Goal: Communication & Community: Participate in discussion

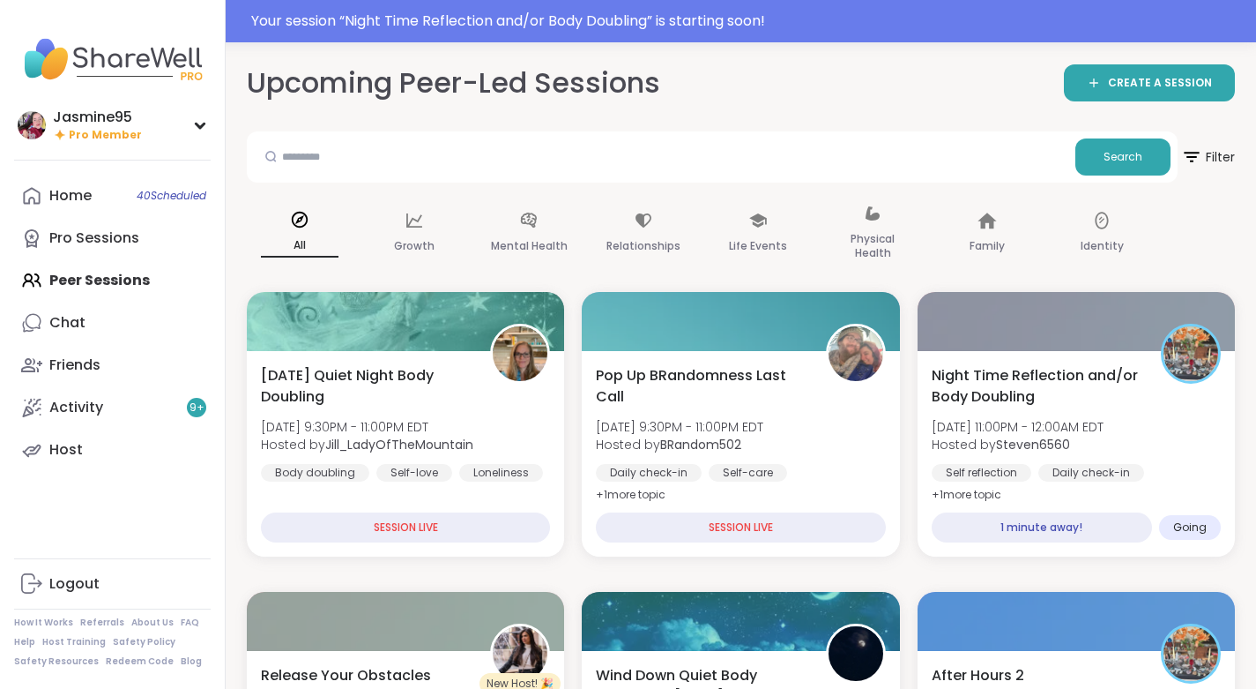
click at [1040, 432] on span "[DATE] 11:00PM - 12:00AM EDT" at bounding box center [1018, 427] width 172 height 18
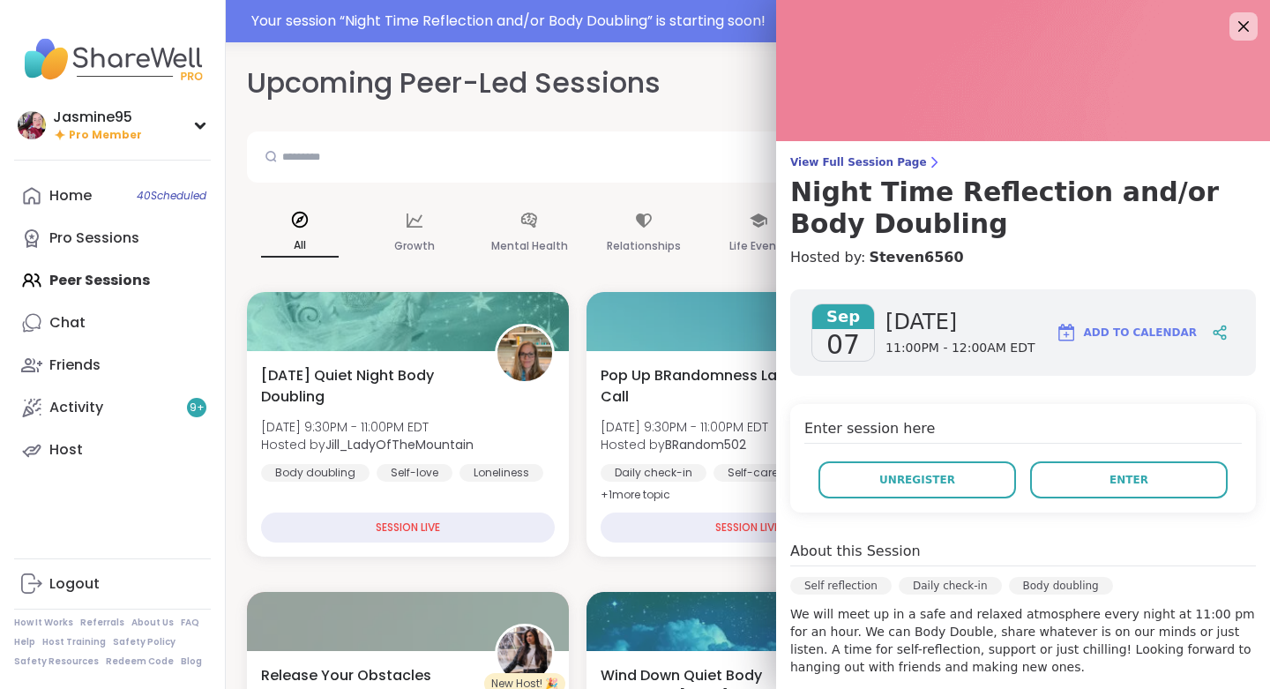
click at [1078, 485] on button "Enter" at bounding box center [1128, 479] width 197 height 37
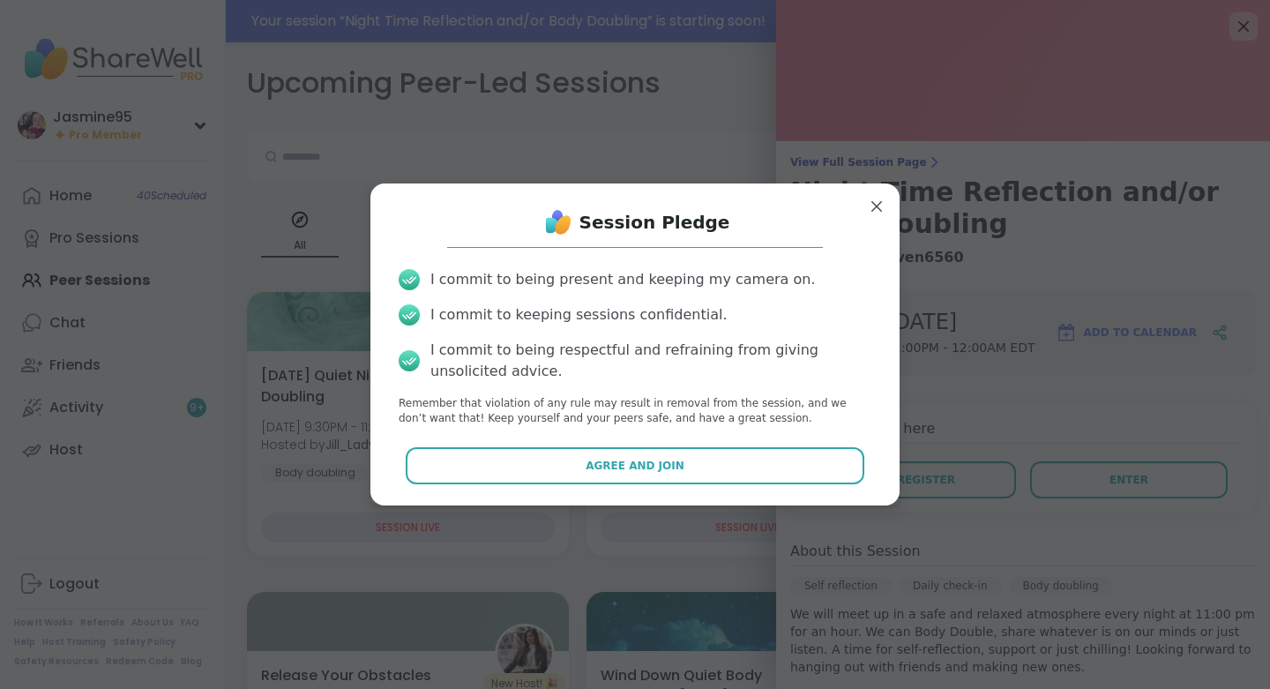
click at [648, 469] on span "Agree and Join" at bounding box center [634, 466] width 99 height 16
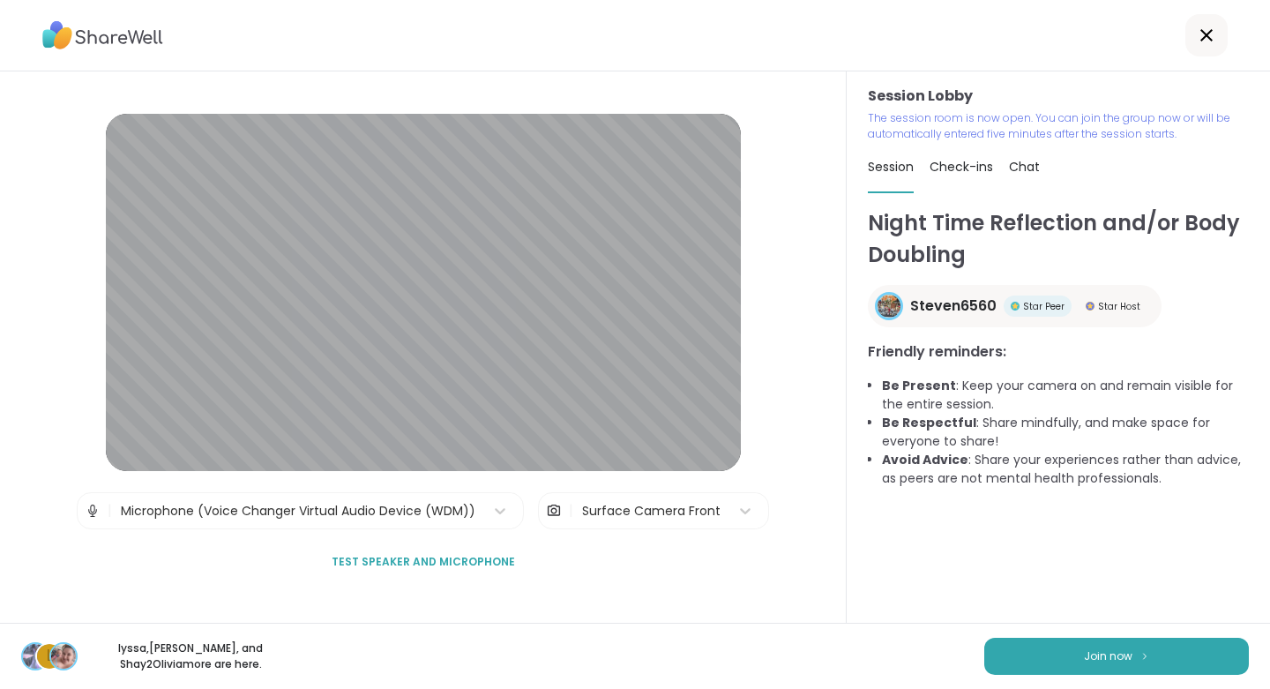
click at [1092, 661] on span "Join now" at bounding box center [1108, 656] width 48 height 16
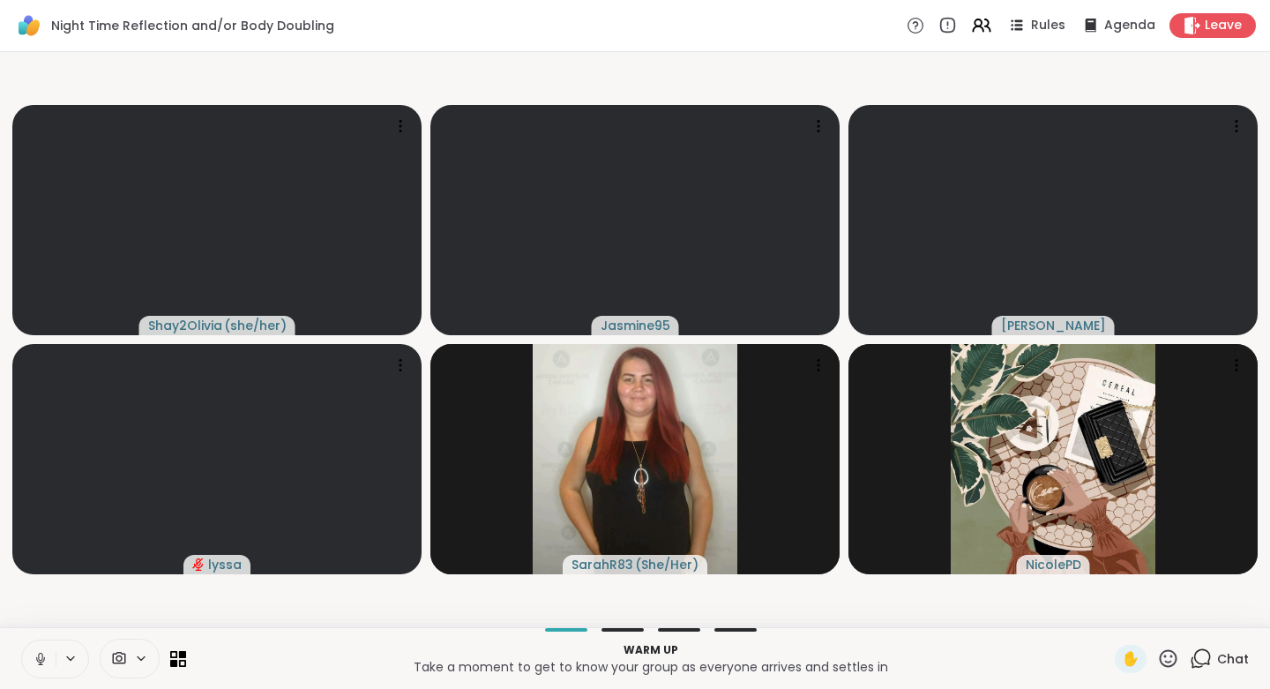
click at [37, 654] on icon at bounding box center [41, 659] width 16 height 16
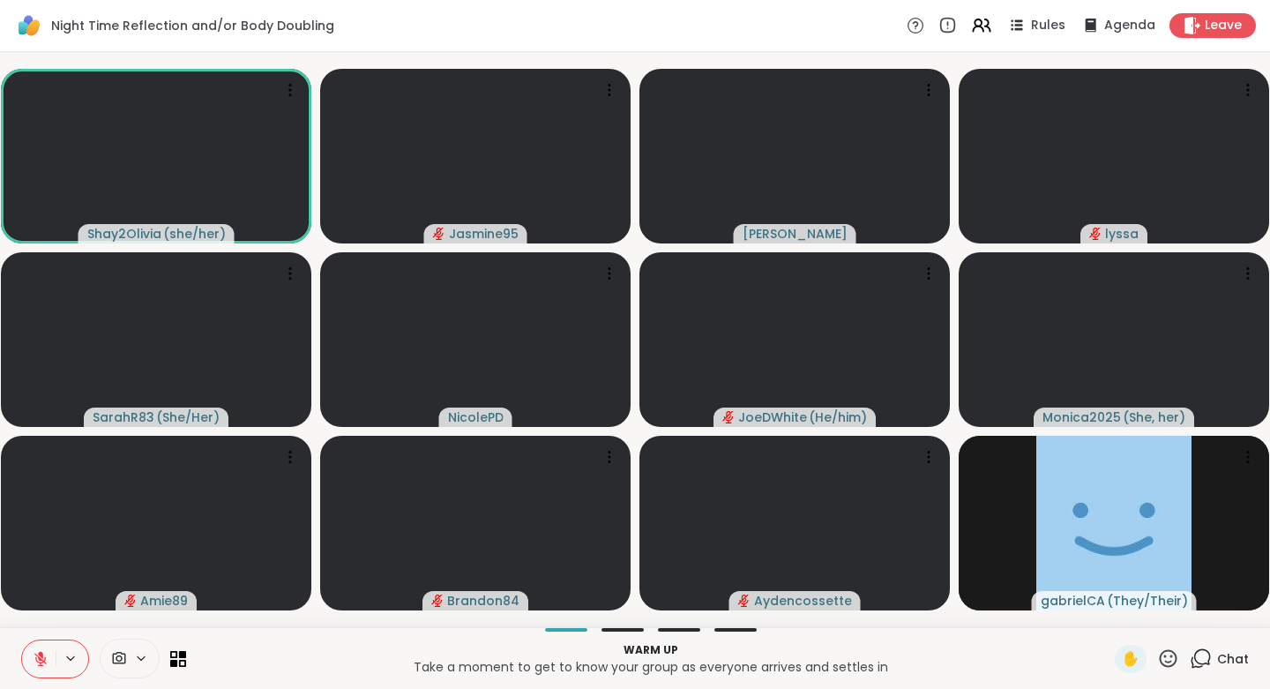
click at [1217, 654] on span "Chat" at bounding box center [1233, 659] width 32 height 18
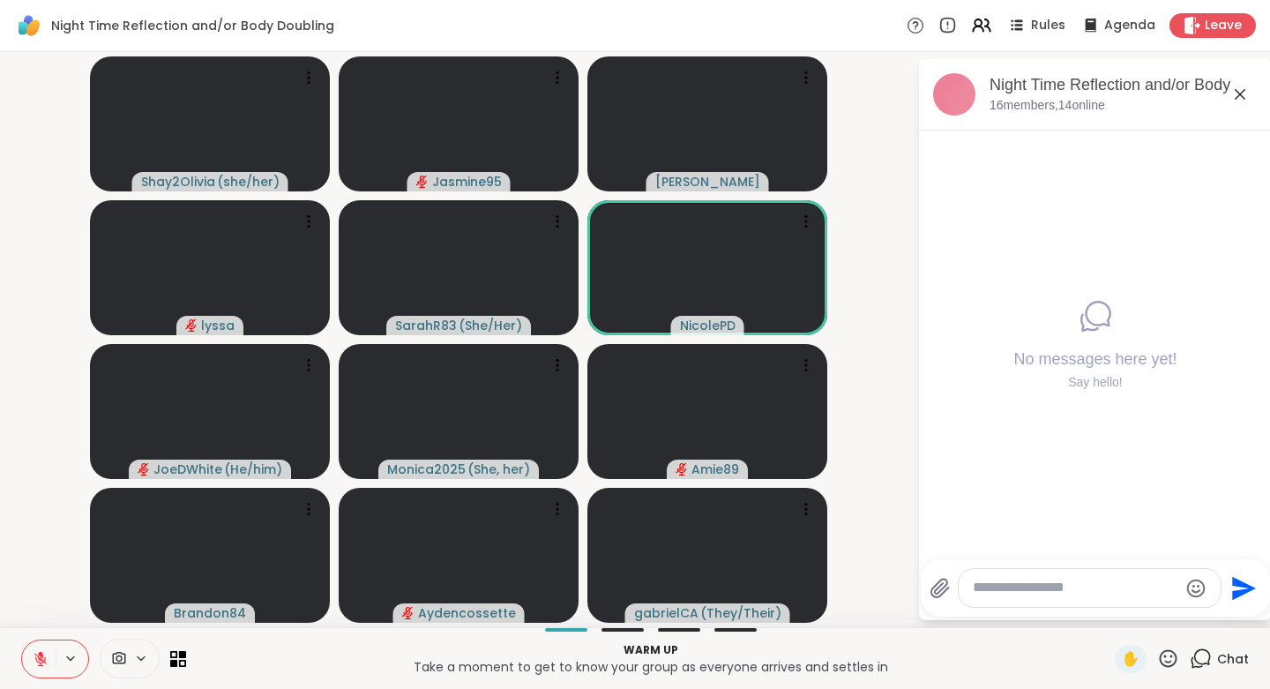
click at [1064, 592] on textarea "Type your message" at bounding box center [1074, 587] width 205 height 19
type textarea "*"
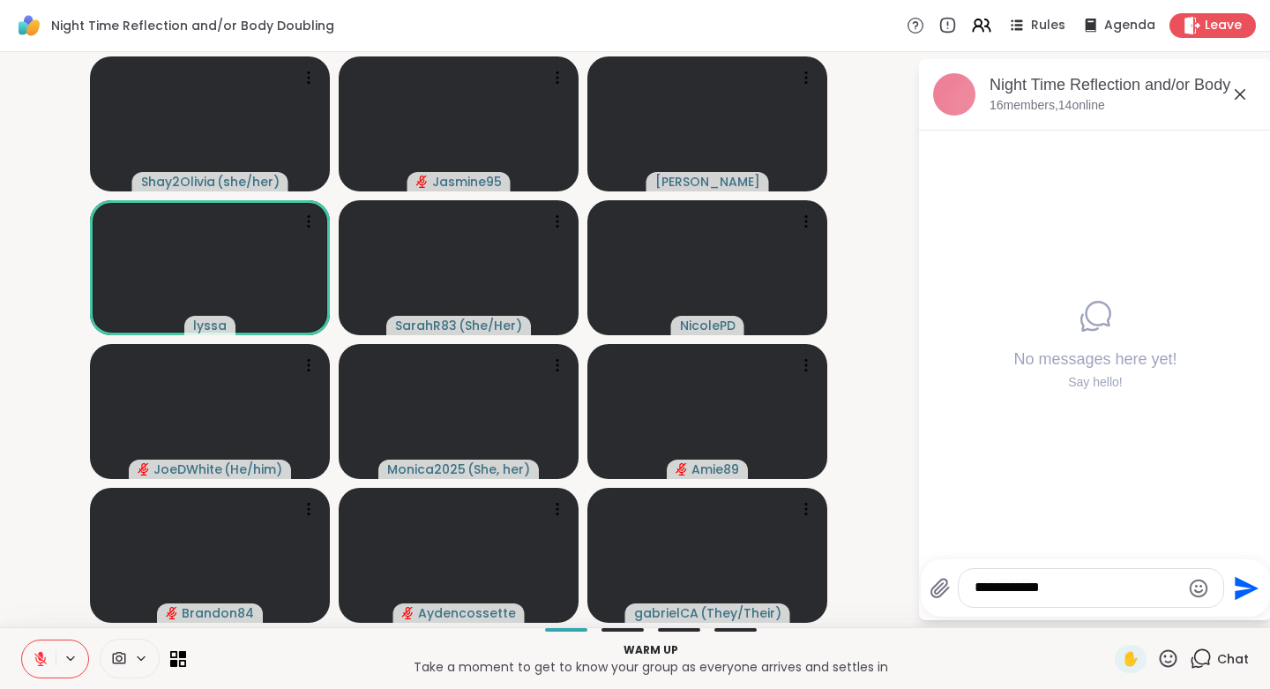
type textarea "**********"
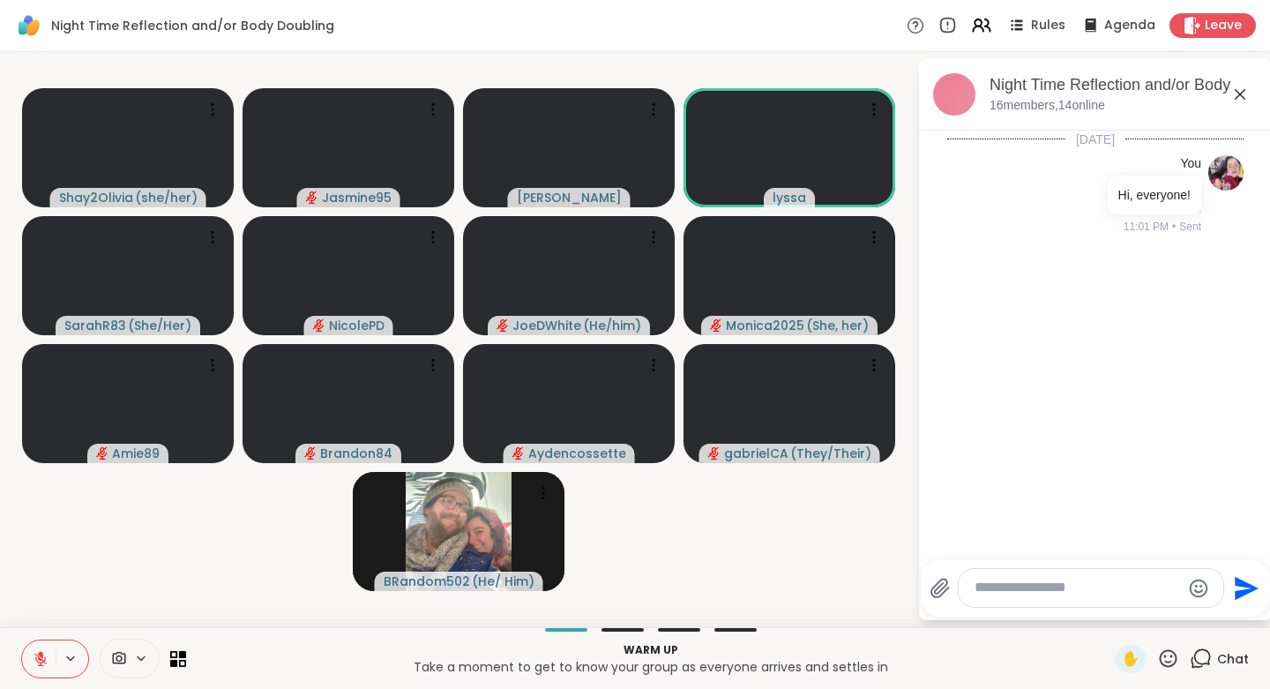
click at [1157, 659] on icon at bounding box center [1168, 658] width 22 height 22
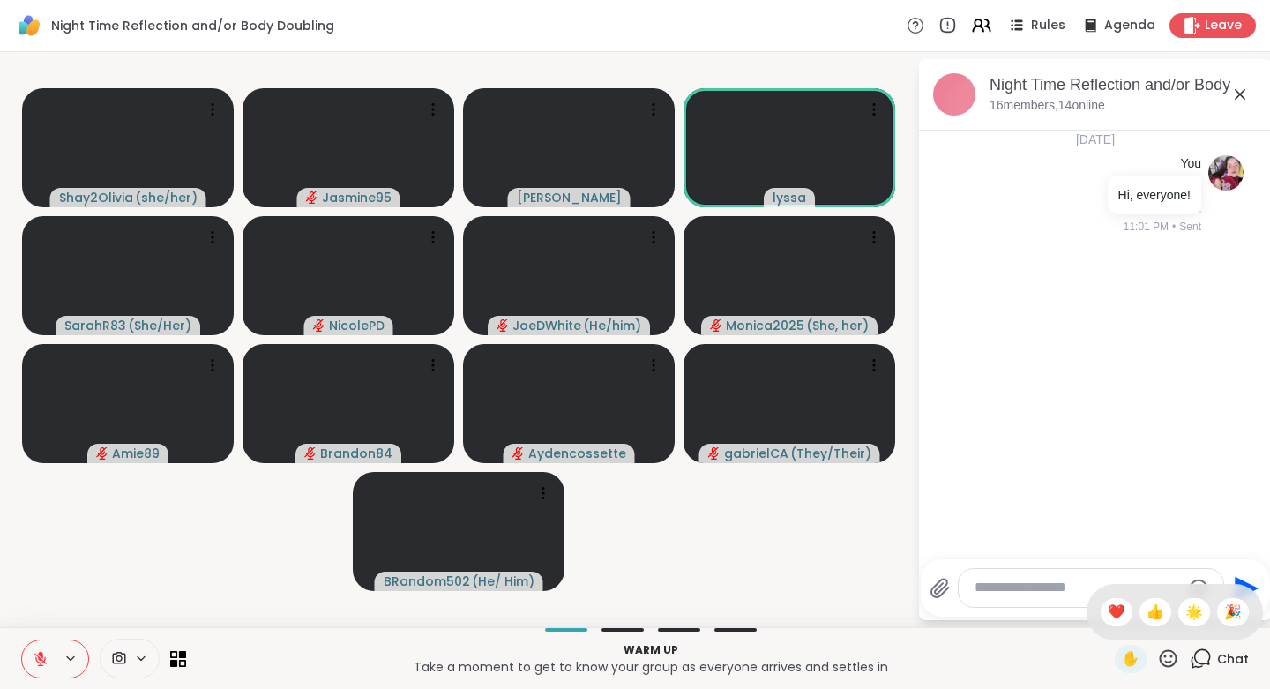
click at [1107, 615] on span "❤️" at bounding box center [1116, 611] width 18 height 21
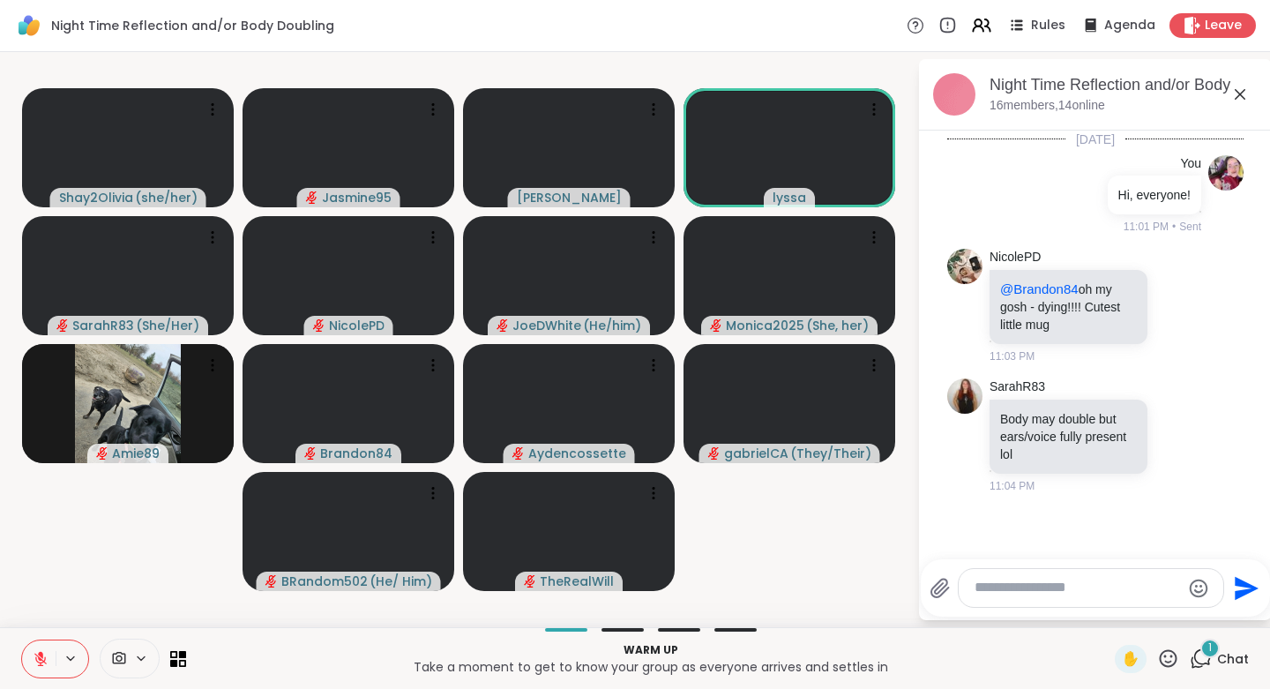
click at [1159, 667] on icon at bounding box center [1168, 658] width 18 height 18
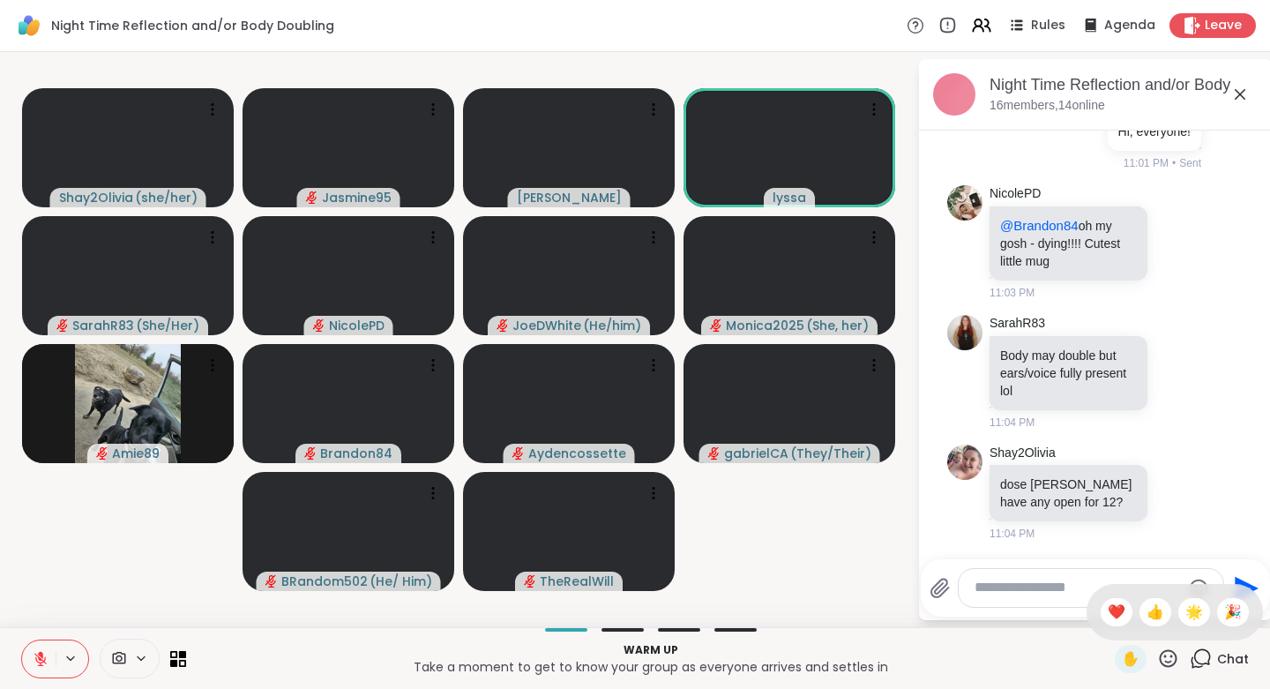
click at [1107, 615] on span "❤️" at bounding box center [1116, 611] width 18 height 21
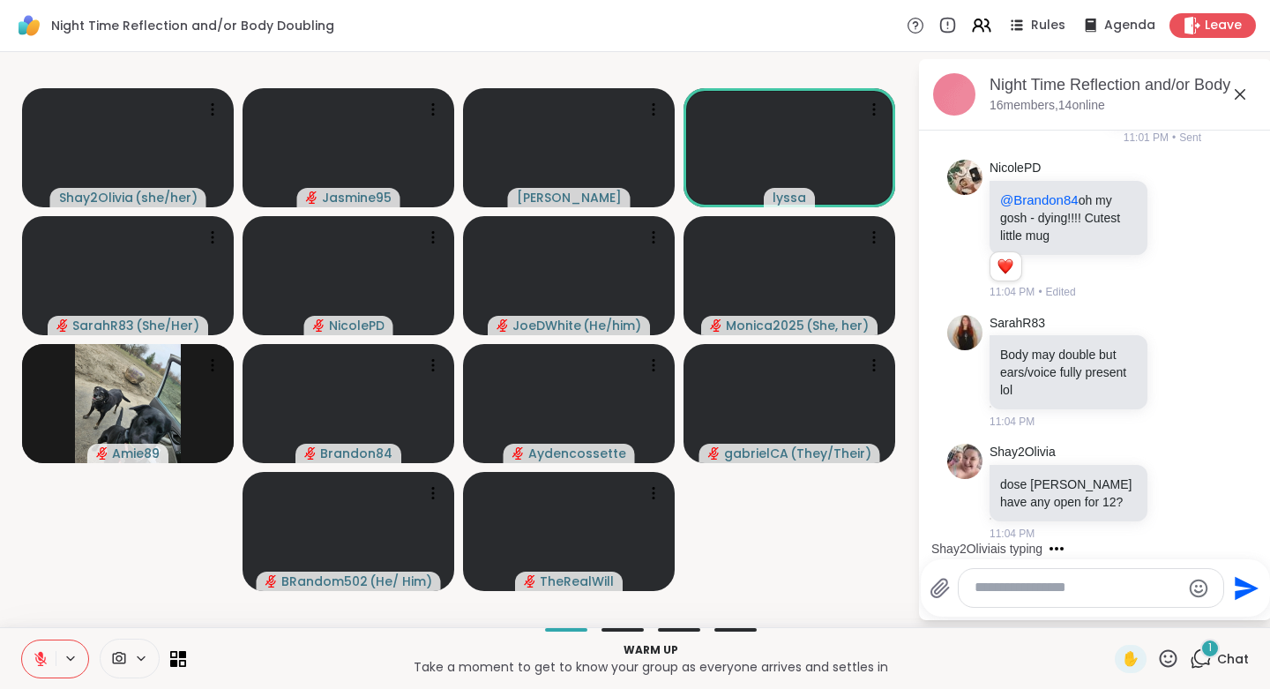
scroll to position [200, 0]
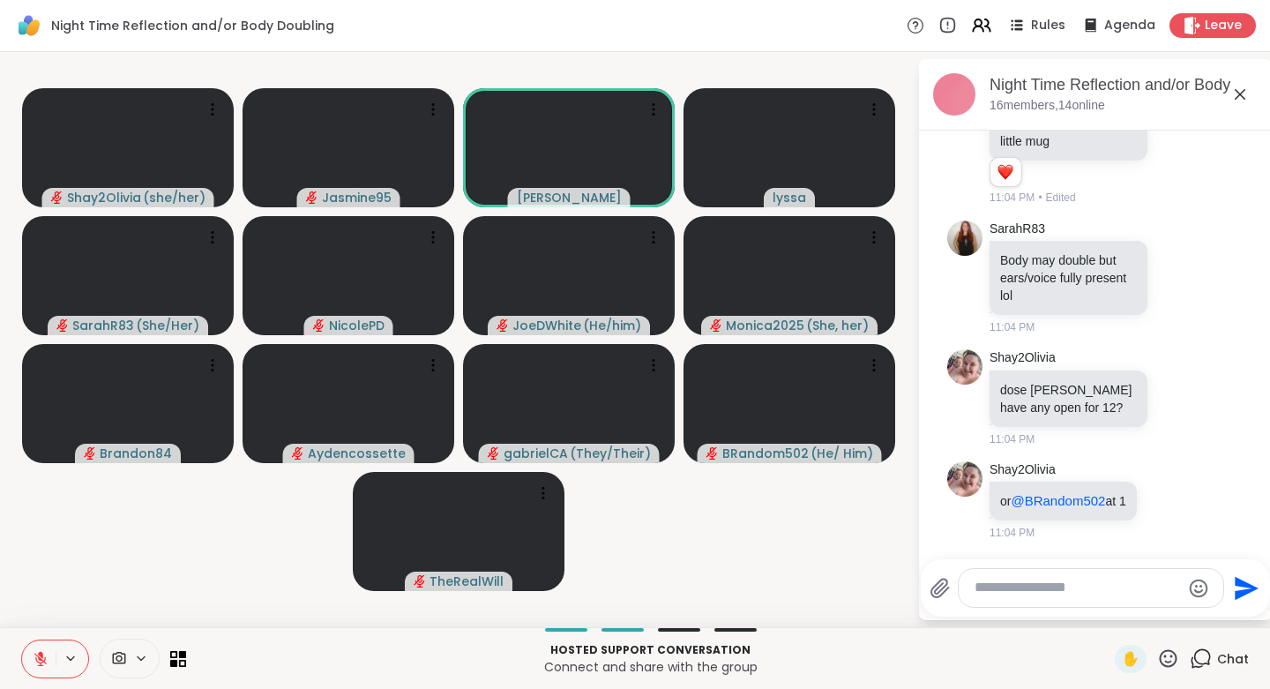
click at [843, 520] on video-player-container "Shay2Olivia ( she/her ) Jasmine95 [PERSON_NAME] [PERSON_NAME] SarahR83 ( She/He…" at bounding box center [459, 339] width 896 height 561
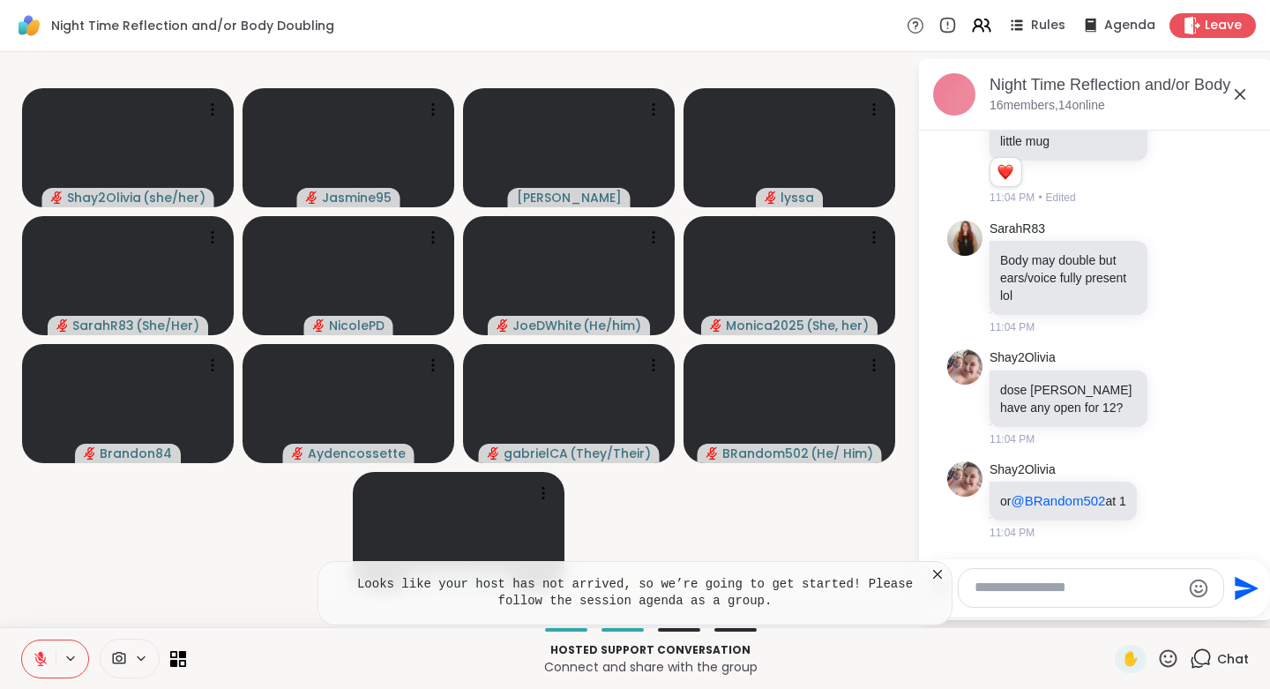
click at [44, 660] on icon at bounding box center [40, 658] width 12 height 12
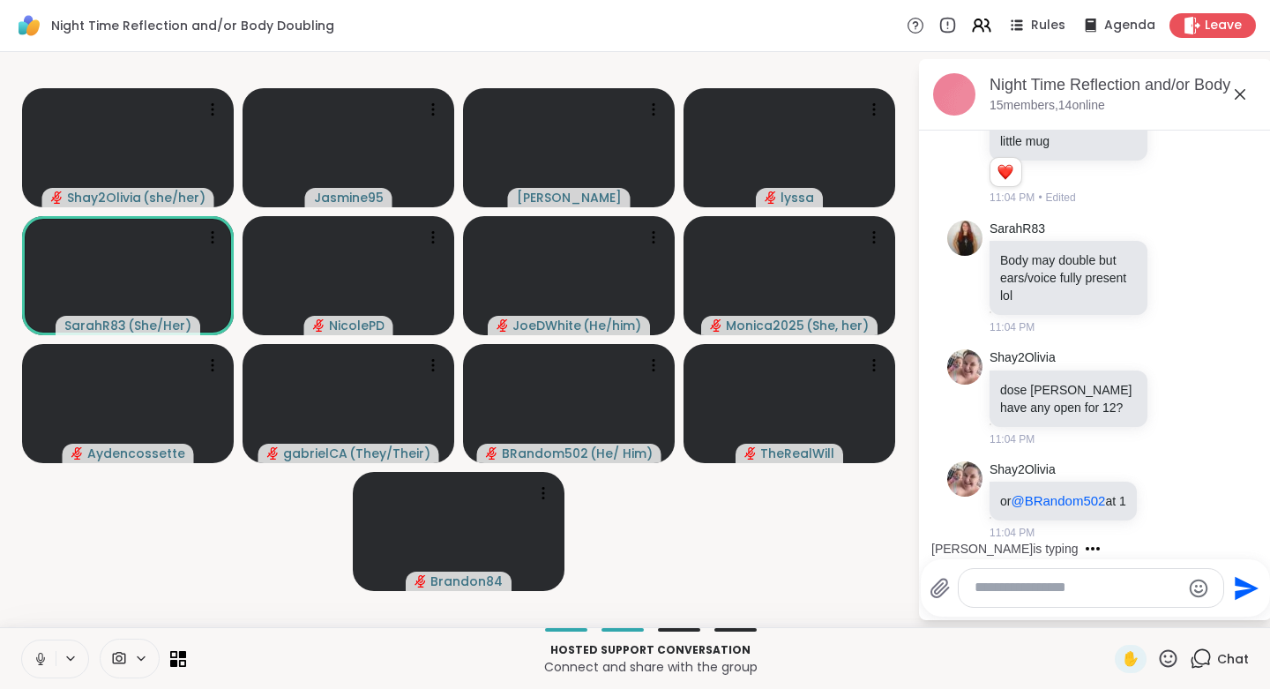
click at [45, 658] on icon at bounding box center [41, 659] width 16 height 16
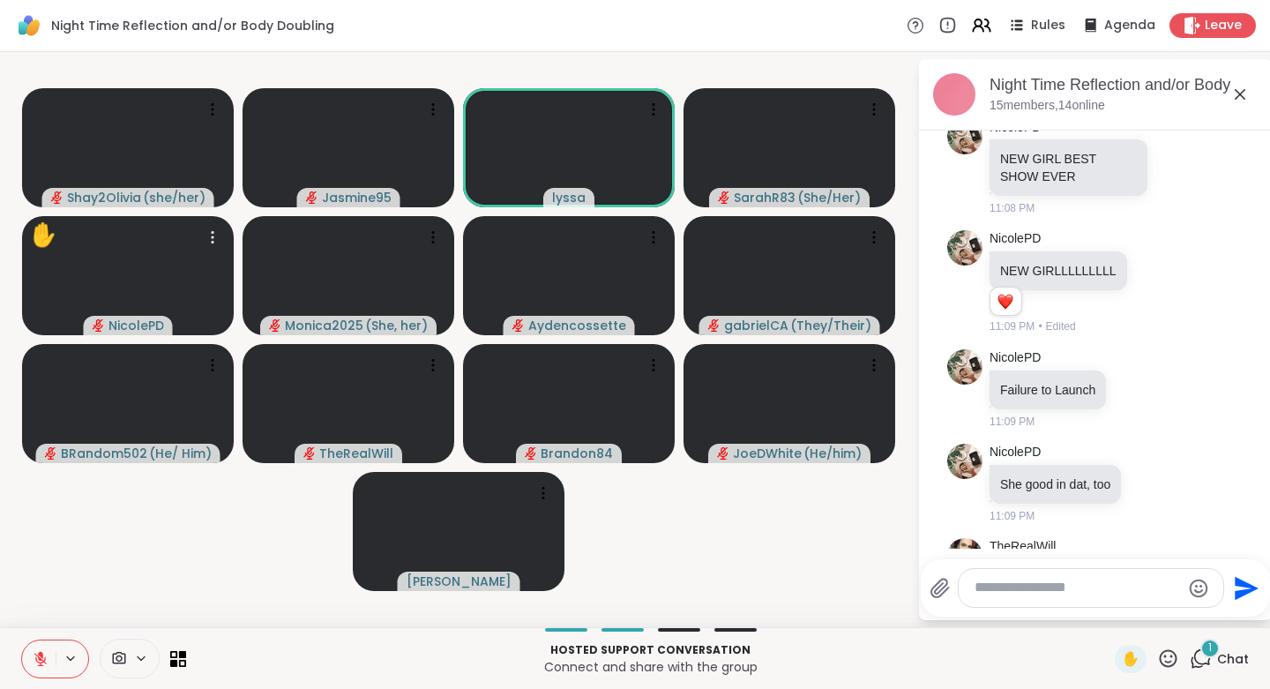
scroll to position [996, 0]
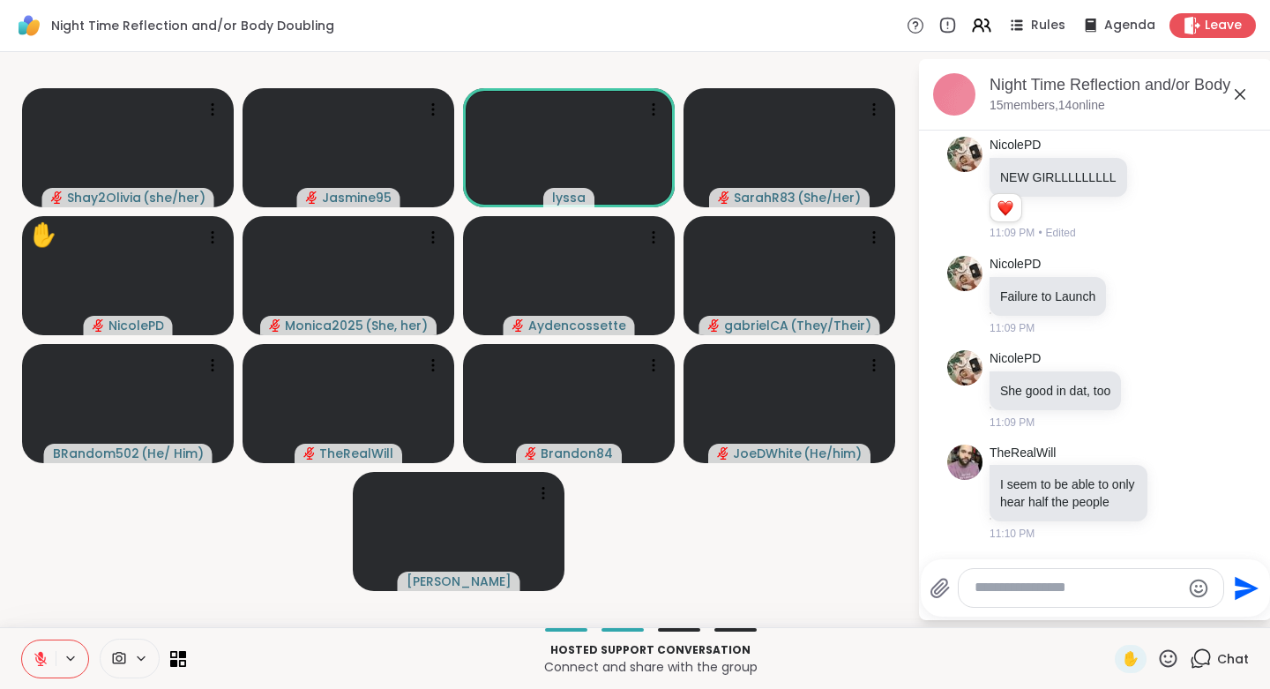
click at [1192, 486] on icon at bounding box center [1198, 492] width 12 height 12
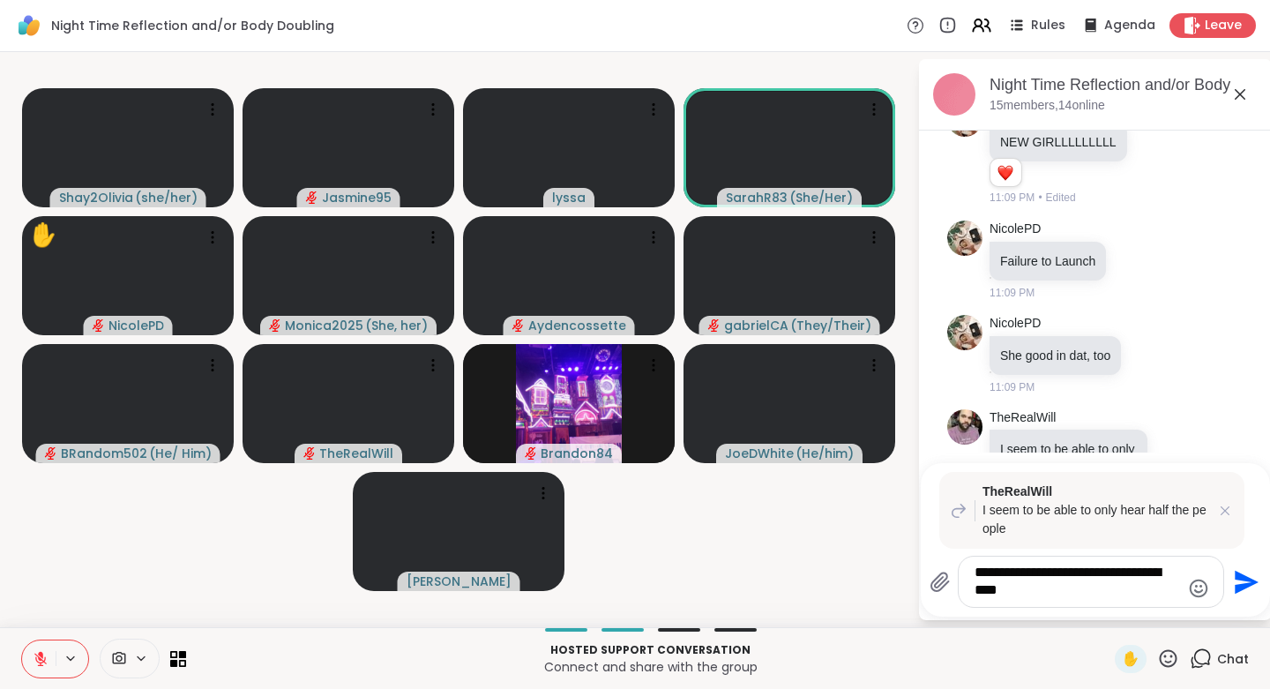
type textarea "**********"
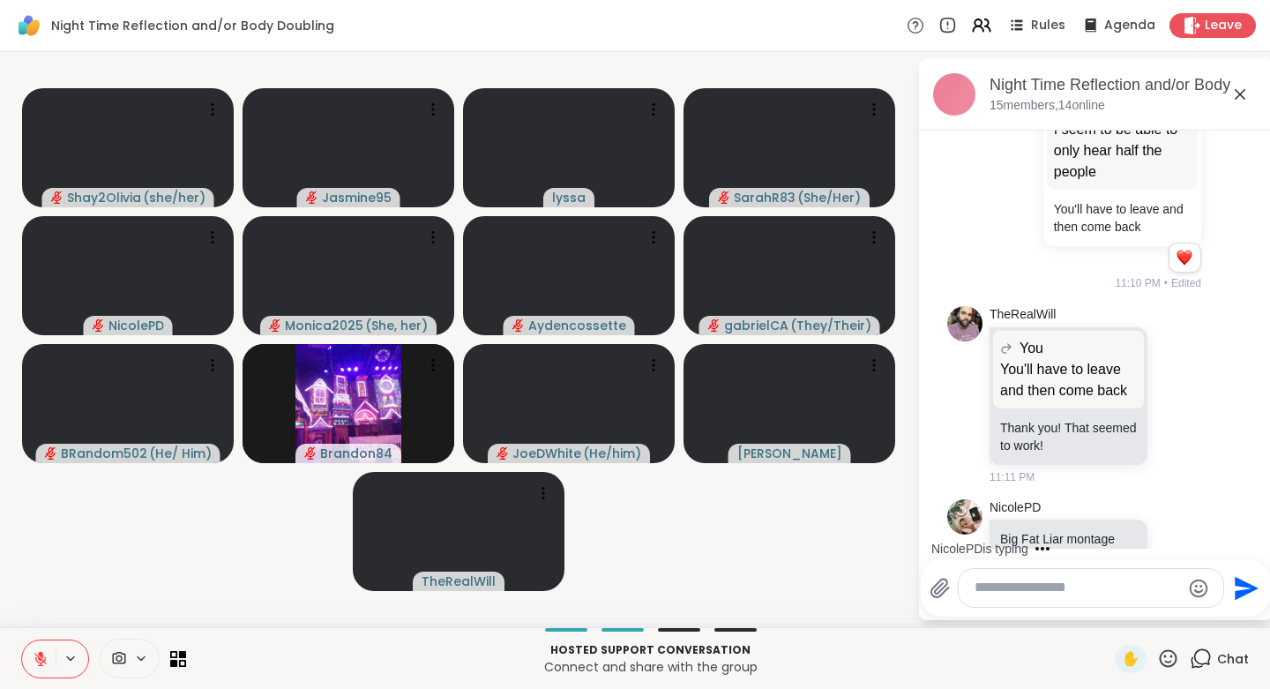
scroll to position [1621, 0]
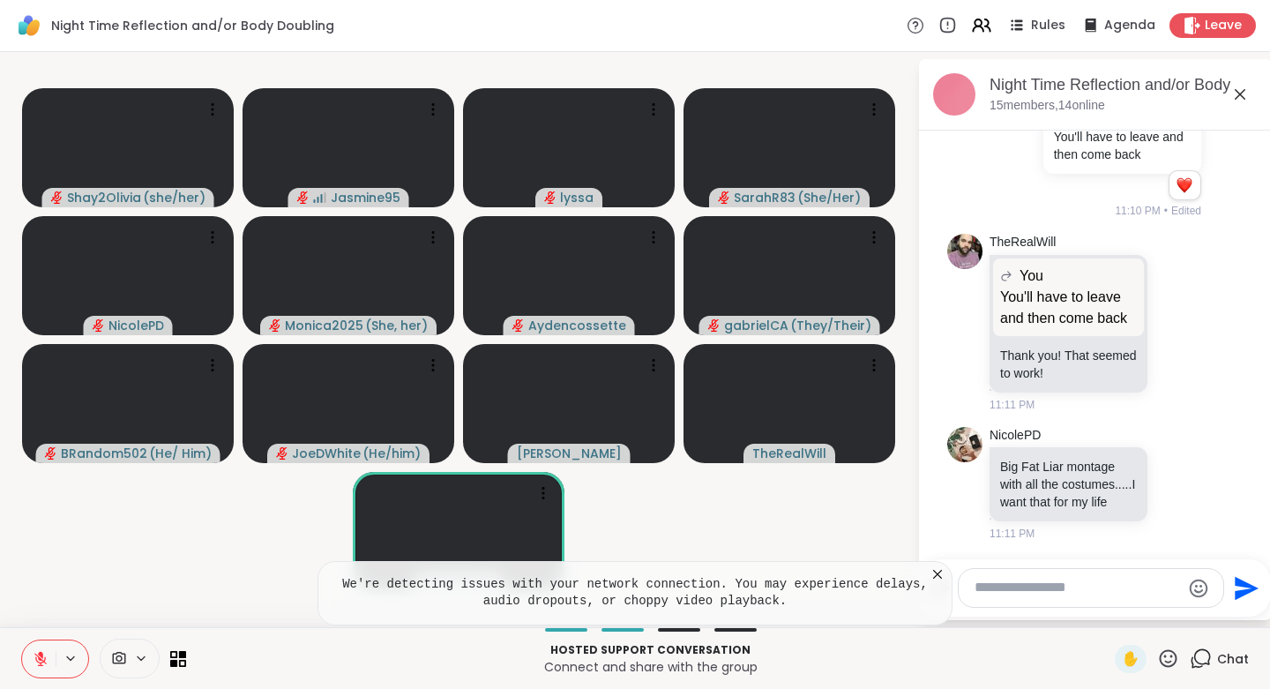
click at [1168, 670] on div "✋ Chat" at bounding box center [1181, 659] width 134 height 28
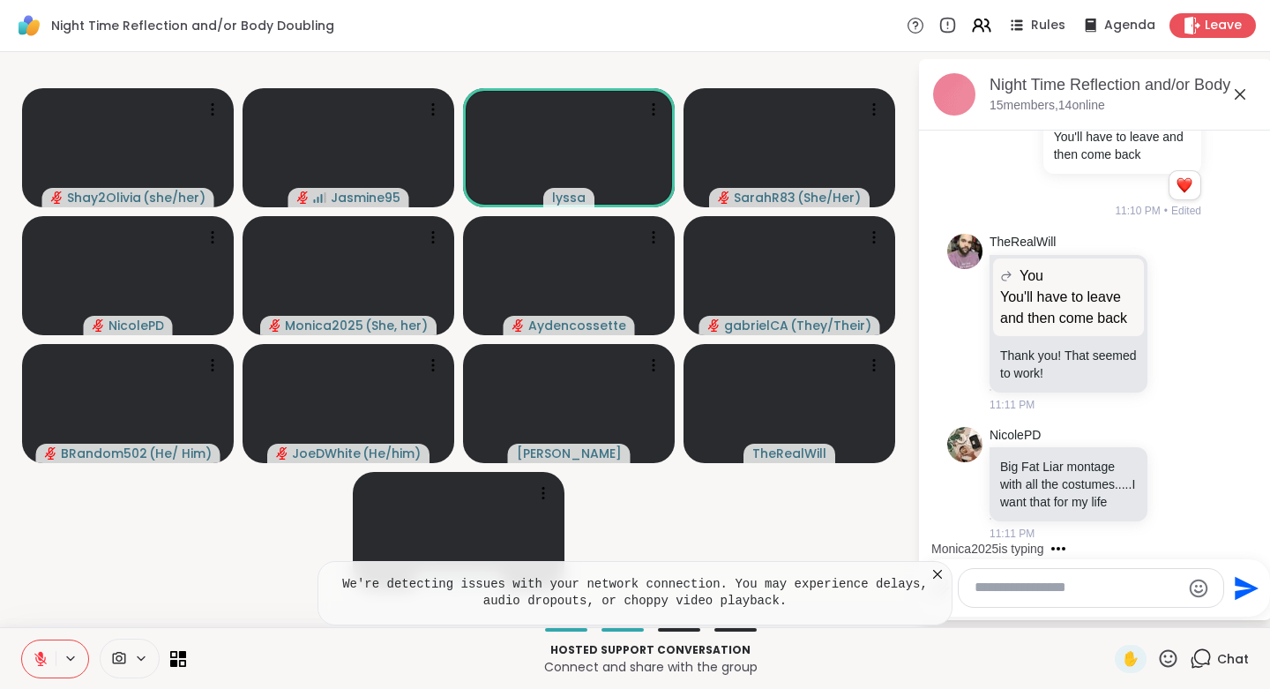
click at [1159, 657] on icon at bounding box center [1168, 658] width 22 height 22
click at [1107, 613] on span "❤️" at bounding box center [1116, 611] width 18 height 21
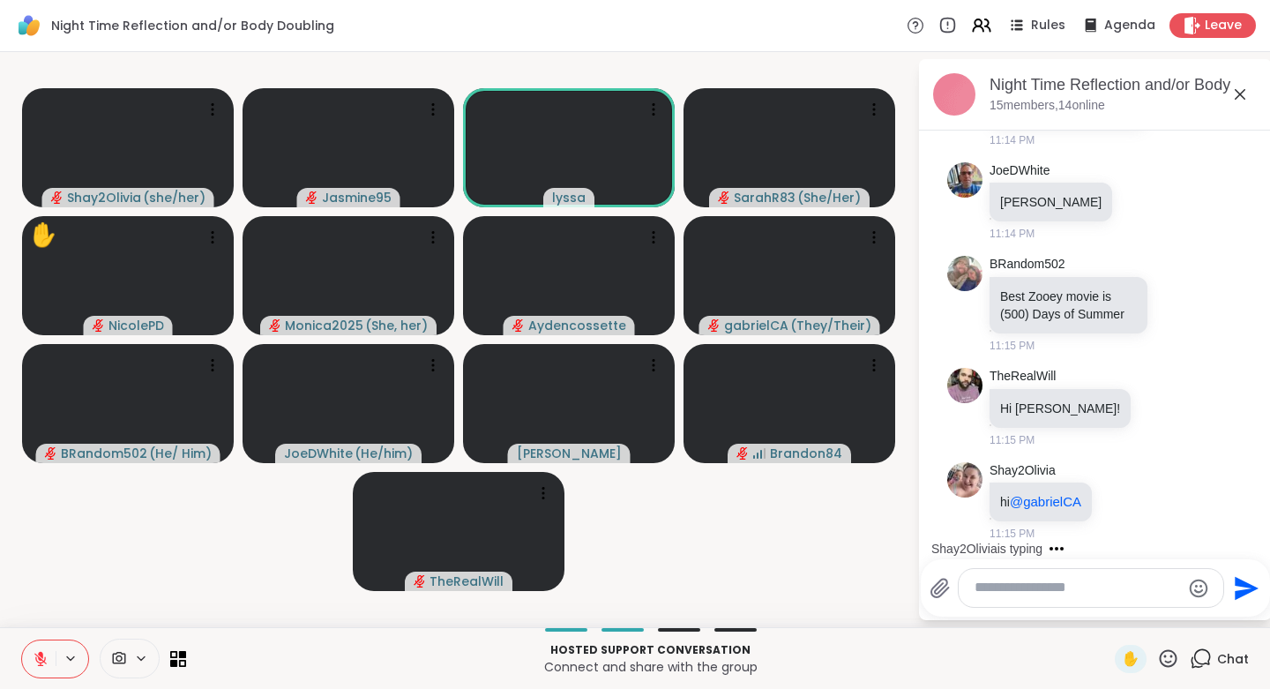
scroll to position [2807, 0]
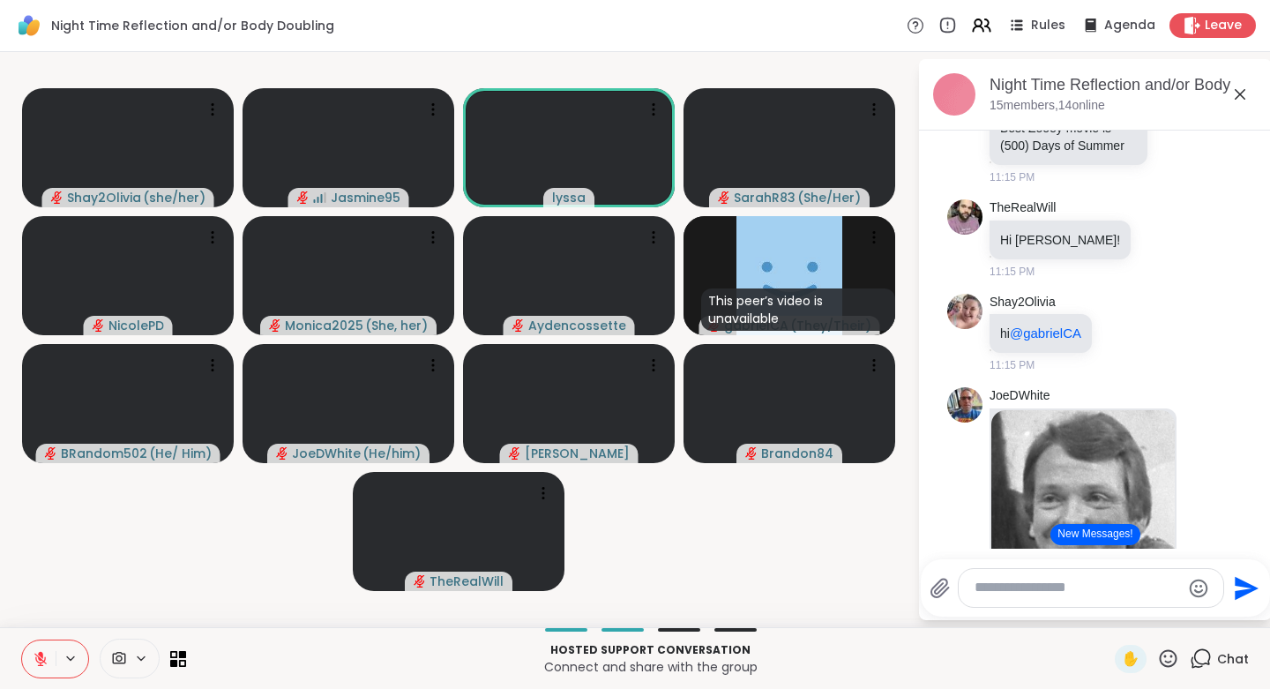
click at [1184, 26] on icon at bounding box center [1192, 26] width 16 height 18
click at [1113, 540] on button "New Messages!" at bounding box center [1094, 534] width 89 height 21
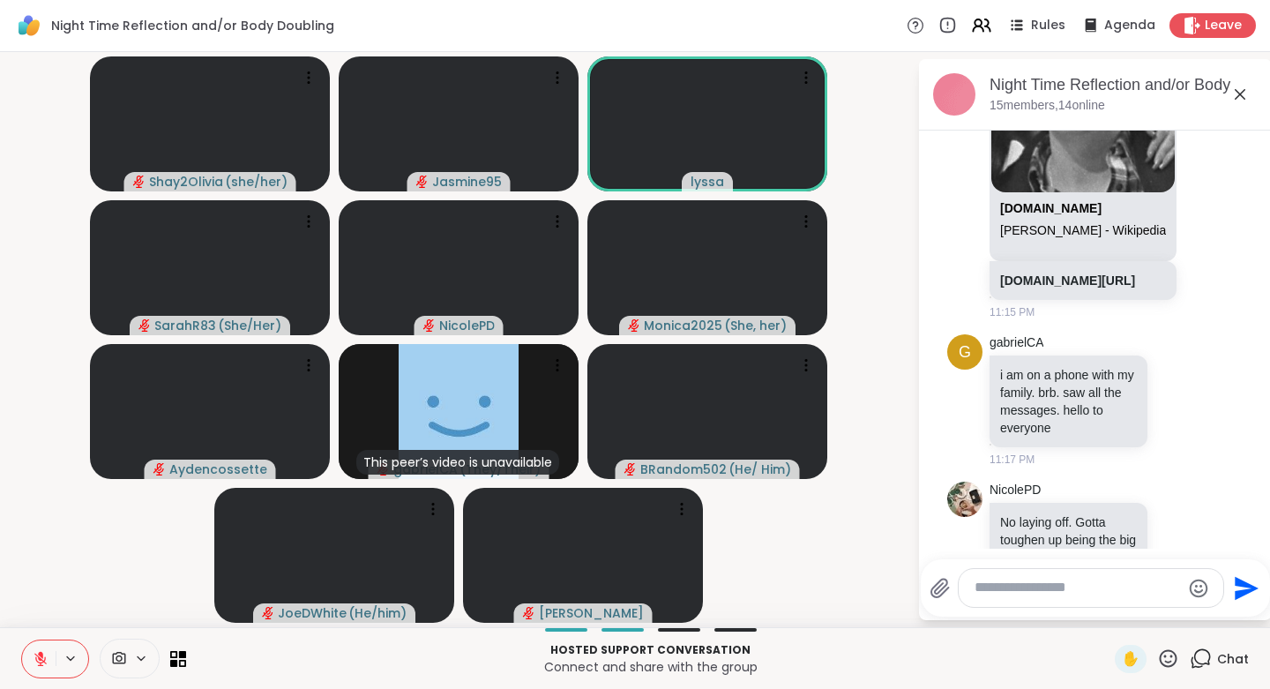
scroll to position [3441, 0]
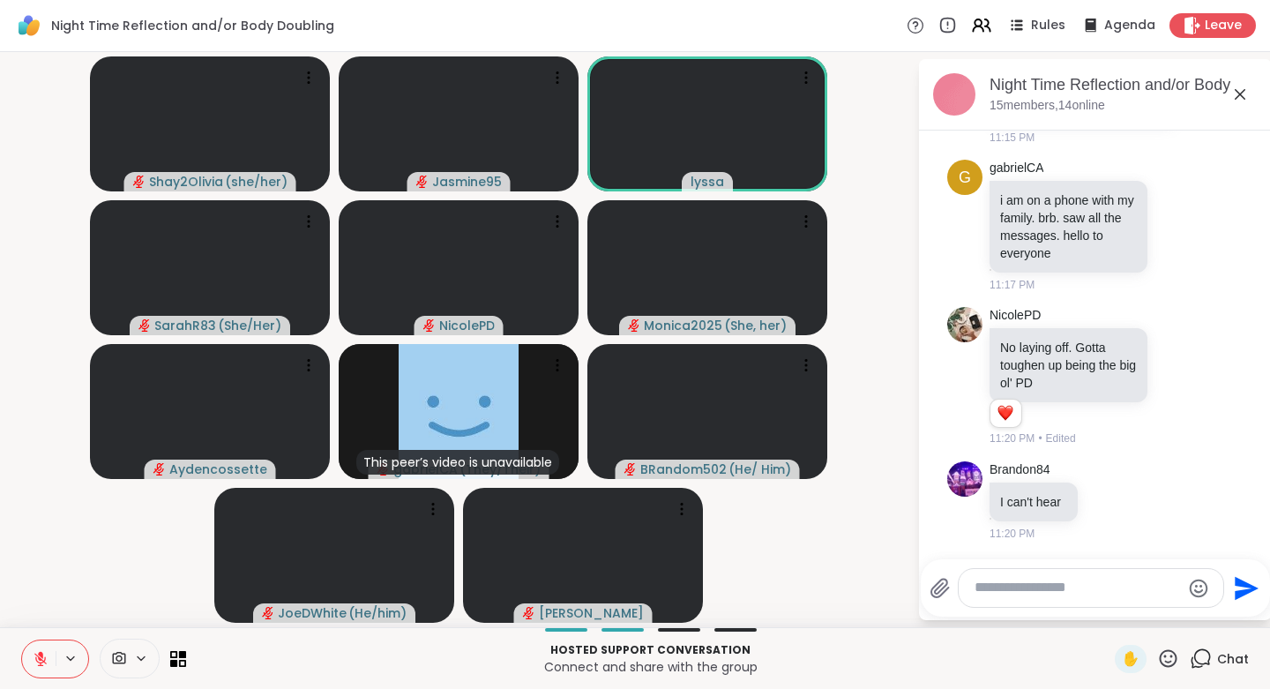
click at [1008, 587] on textarea "Type your message" at bounding box center [1076, 587] width 205 height 19
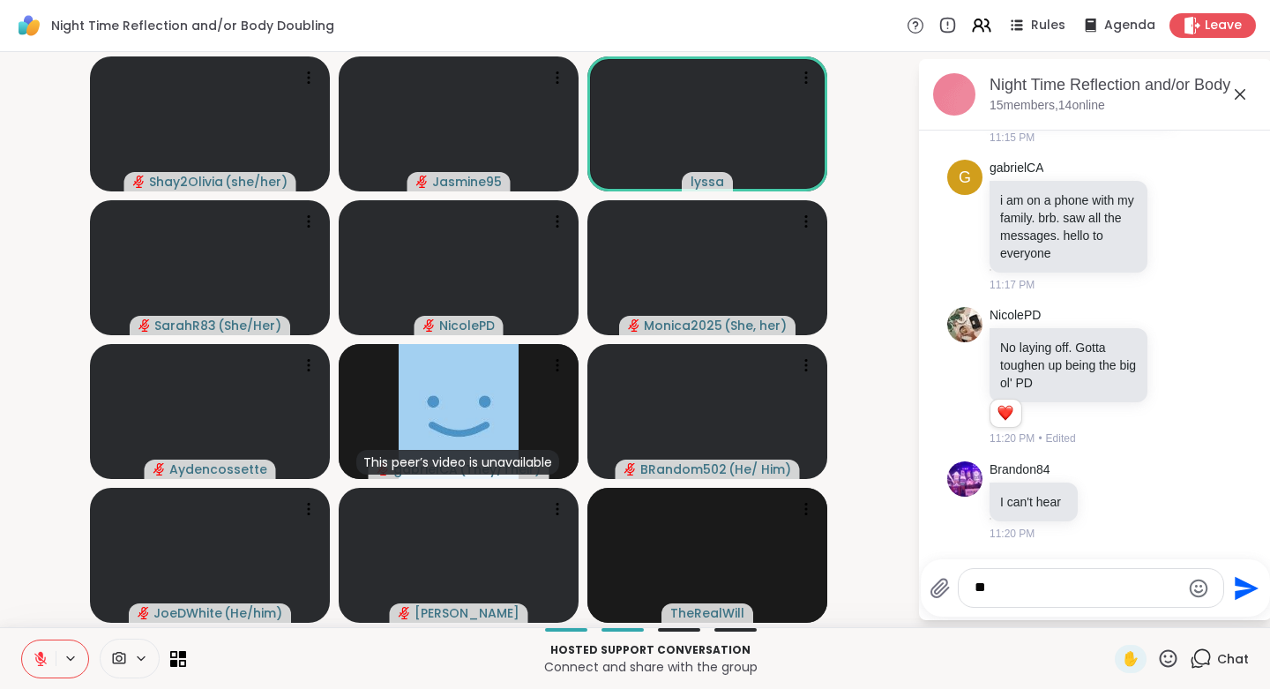
type textarea "*"
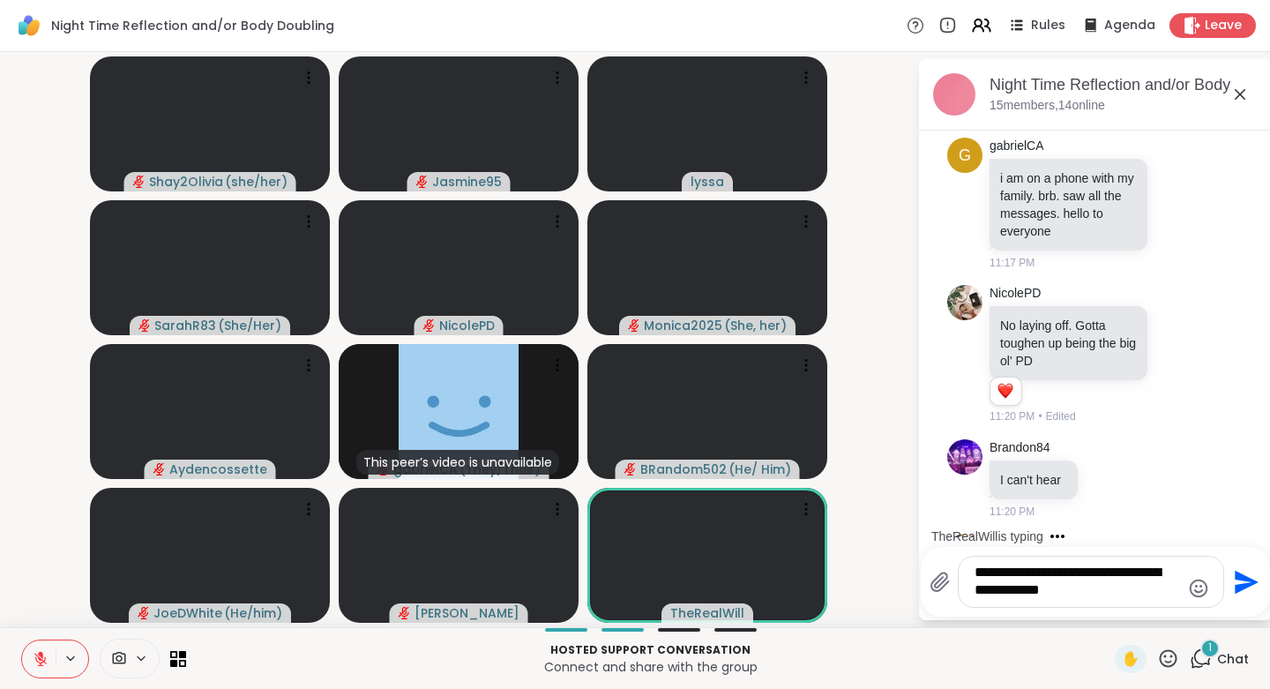
scroll to position [3695, 0]
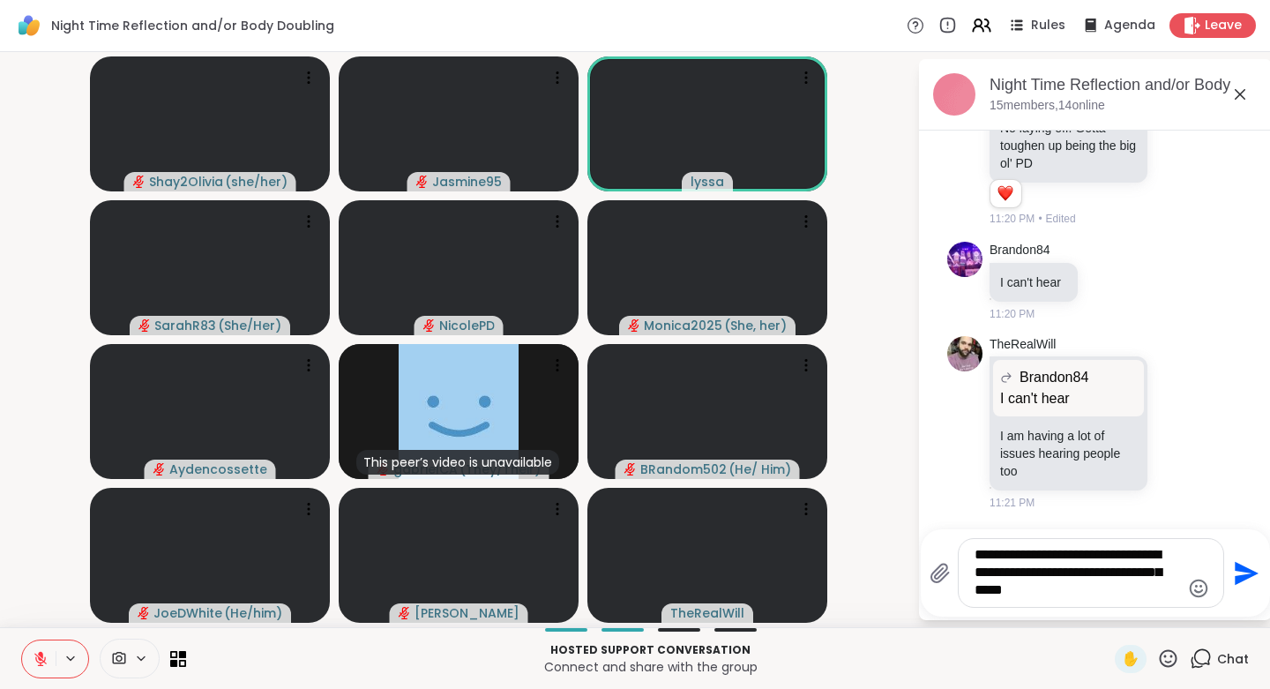
type textarea "**********"
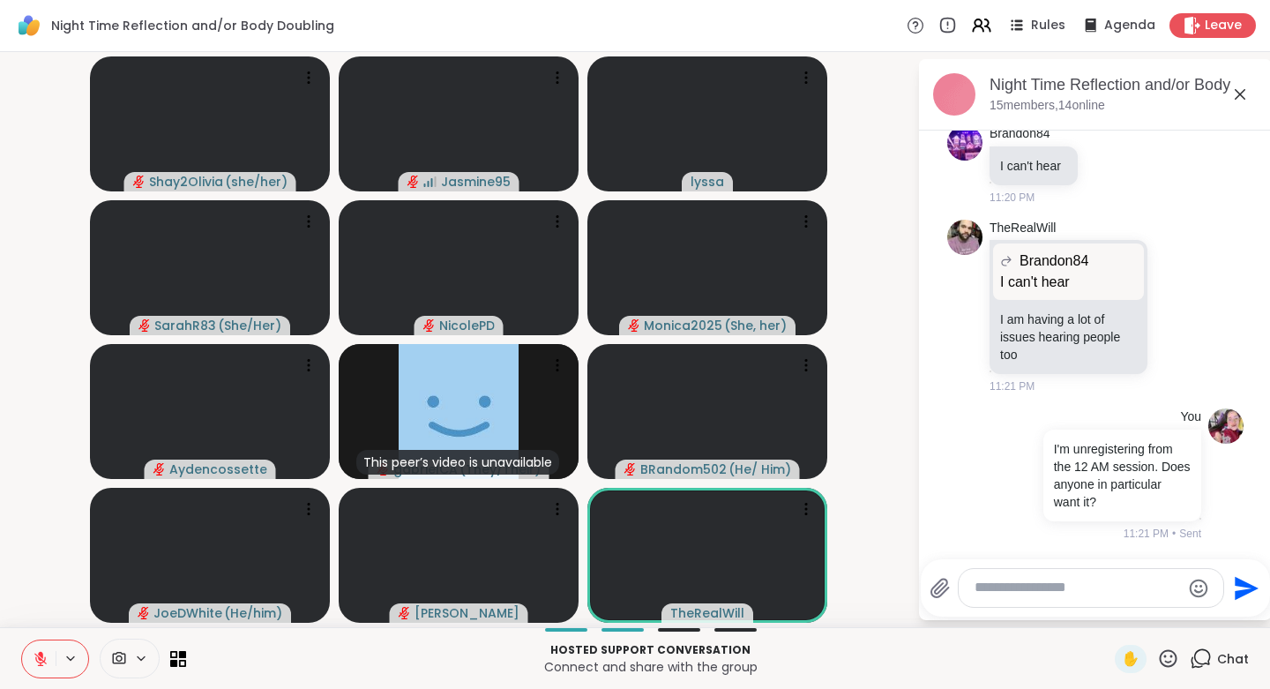
scroll to position [4026, 0]
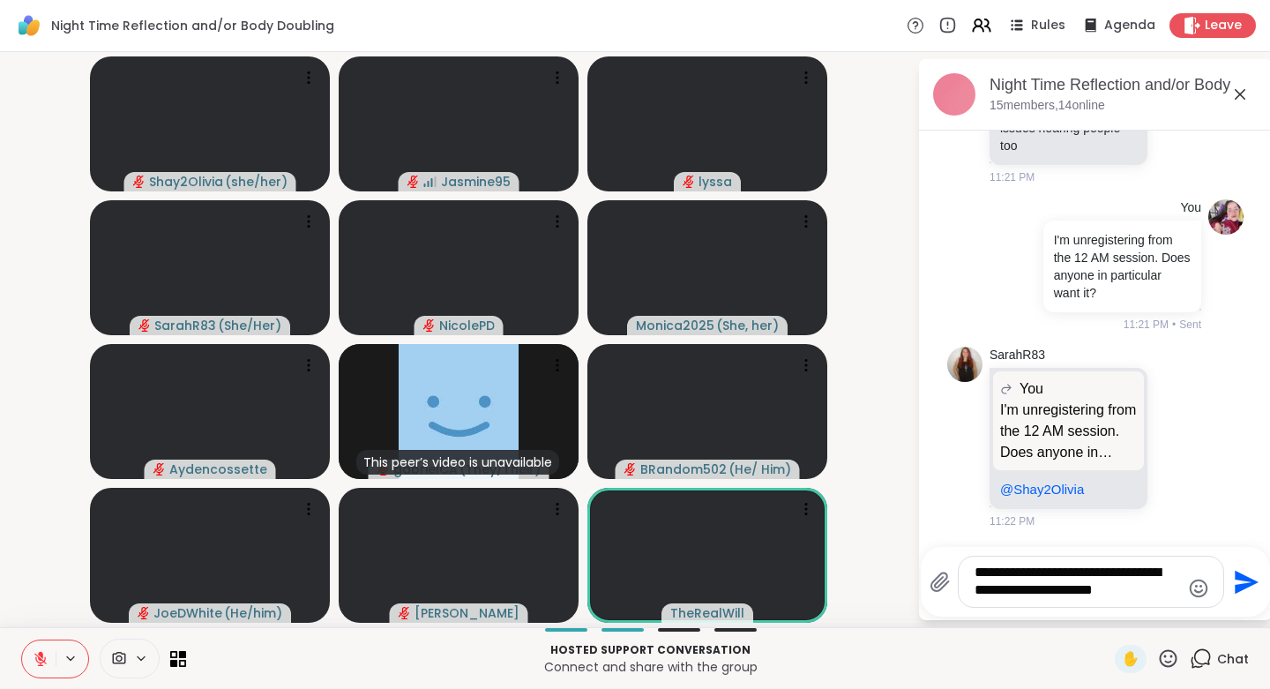
type textarea "**********"
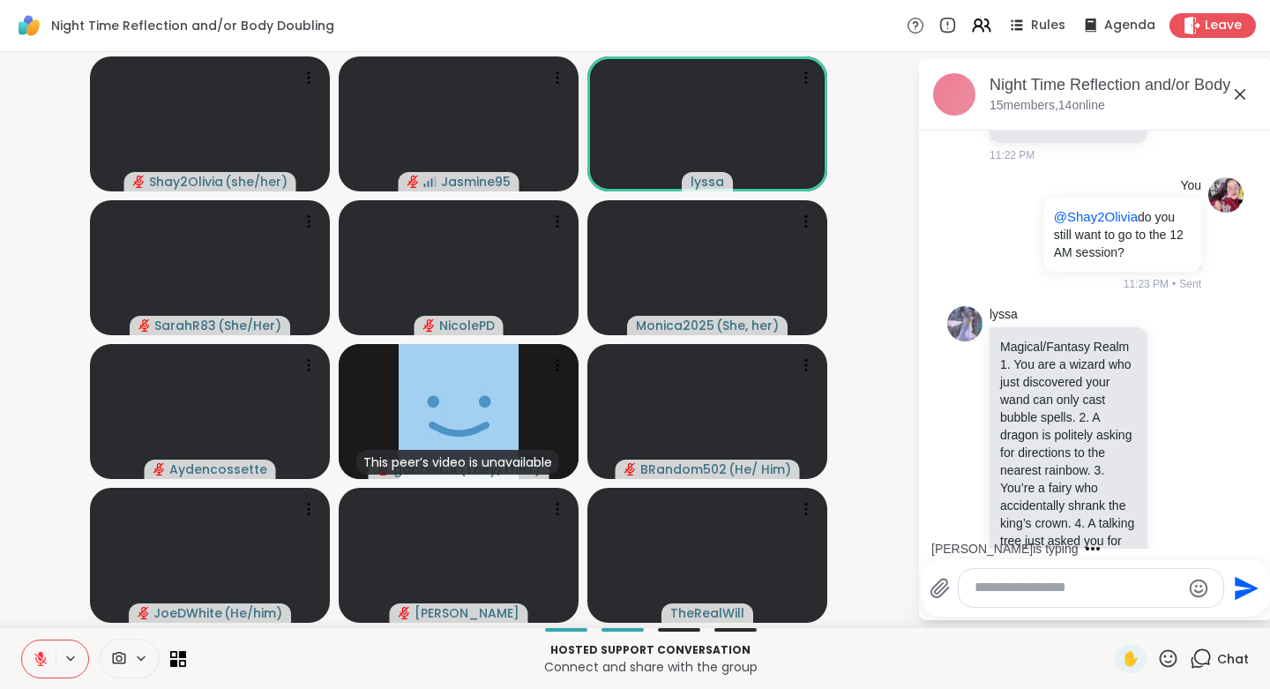
scroll to position [4343, 0]
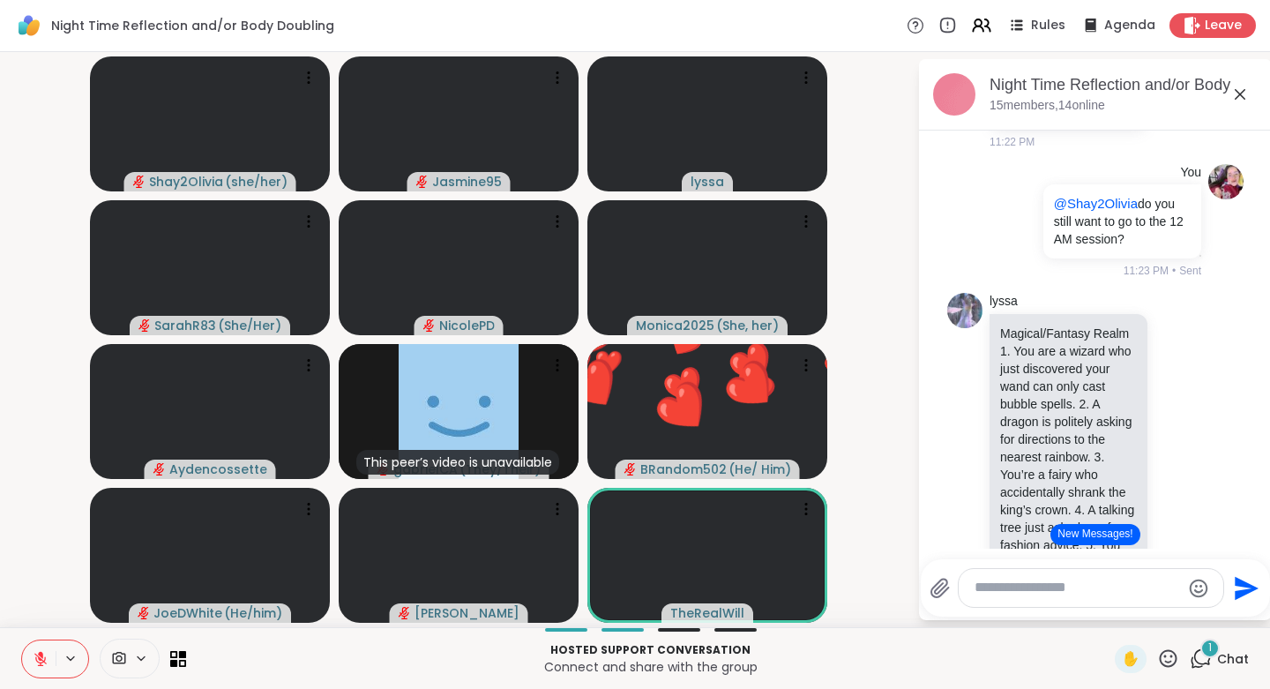
click at [1107, 531] on button "New Messages!" at bounding box center [1094, 534] width 89 height 21
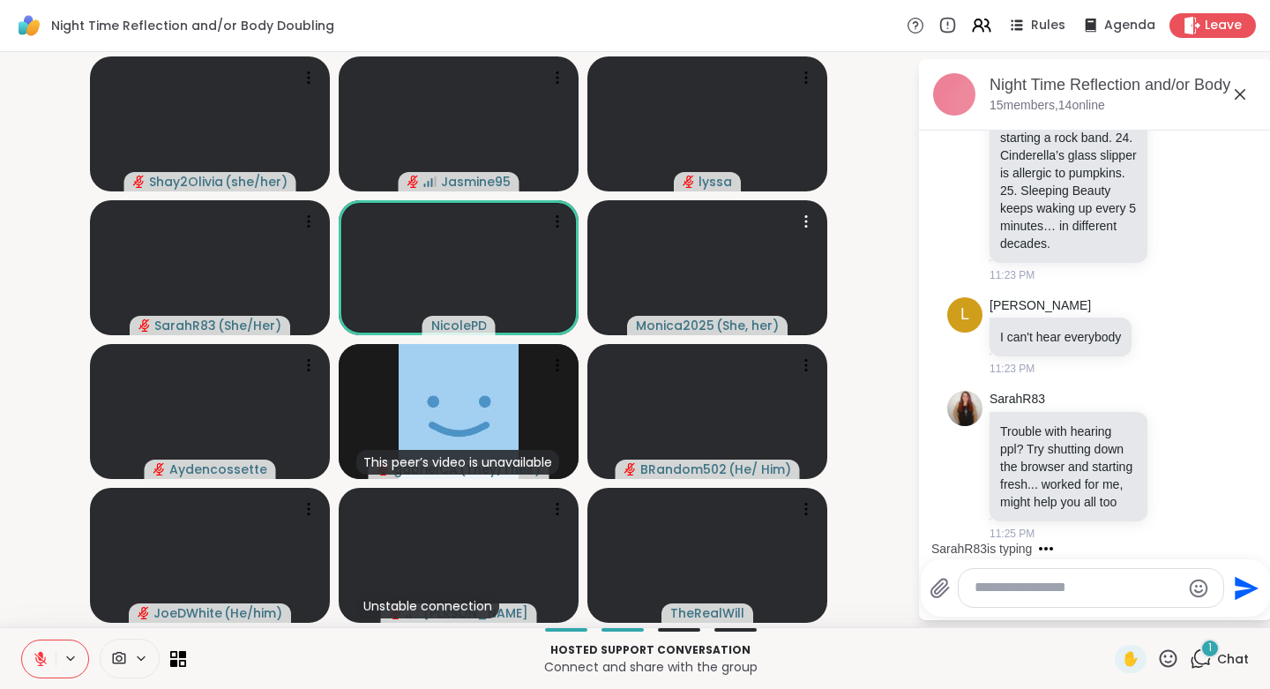
scroll to position [6235, 0]
click at [1112, 590] on textarea "Type your message" at bounding box center [1076, 587] width 205 height 19
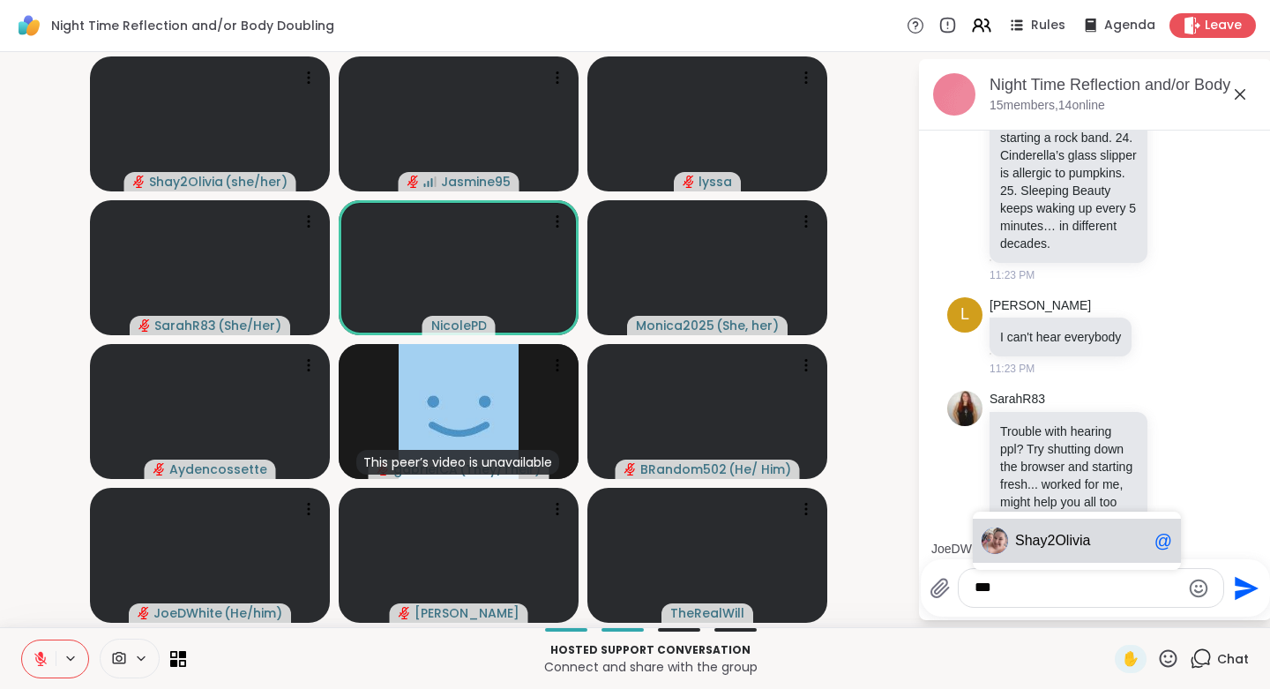
type textarea "**********"
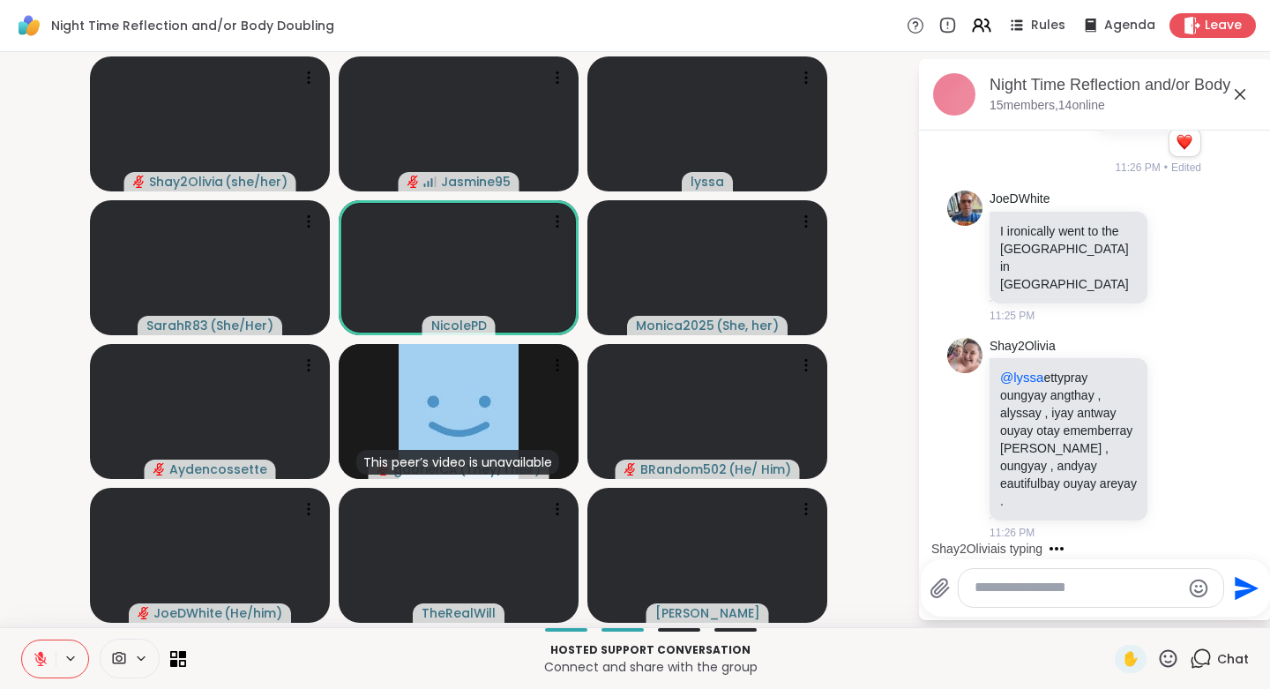
scroll to position [6873, 0]
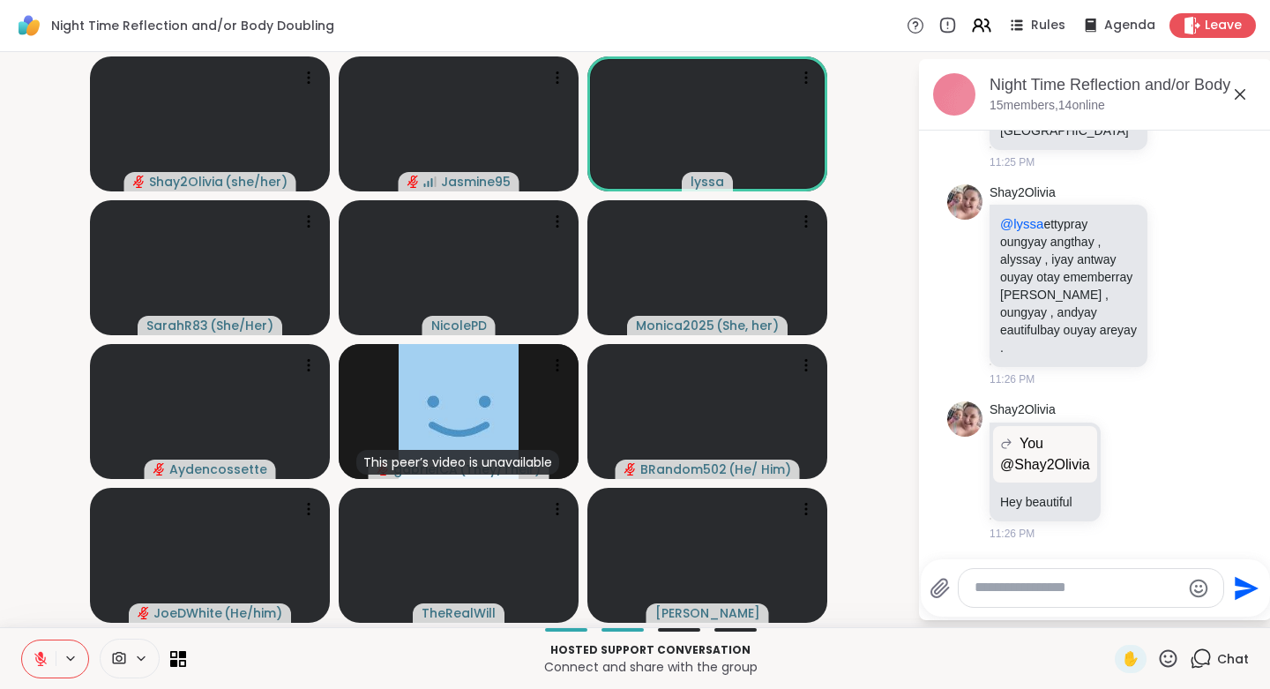
click at [1151, 468] on icon at bounding box center [1150, 471] width 12 height 12
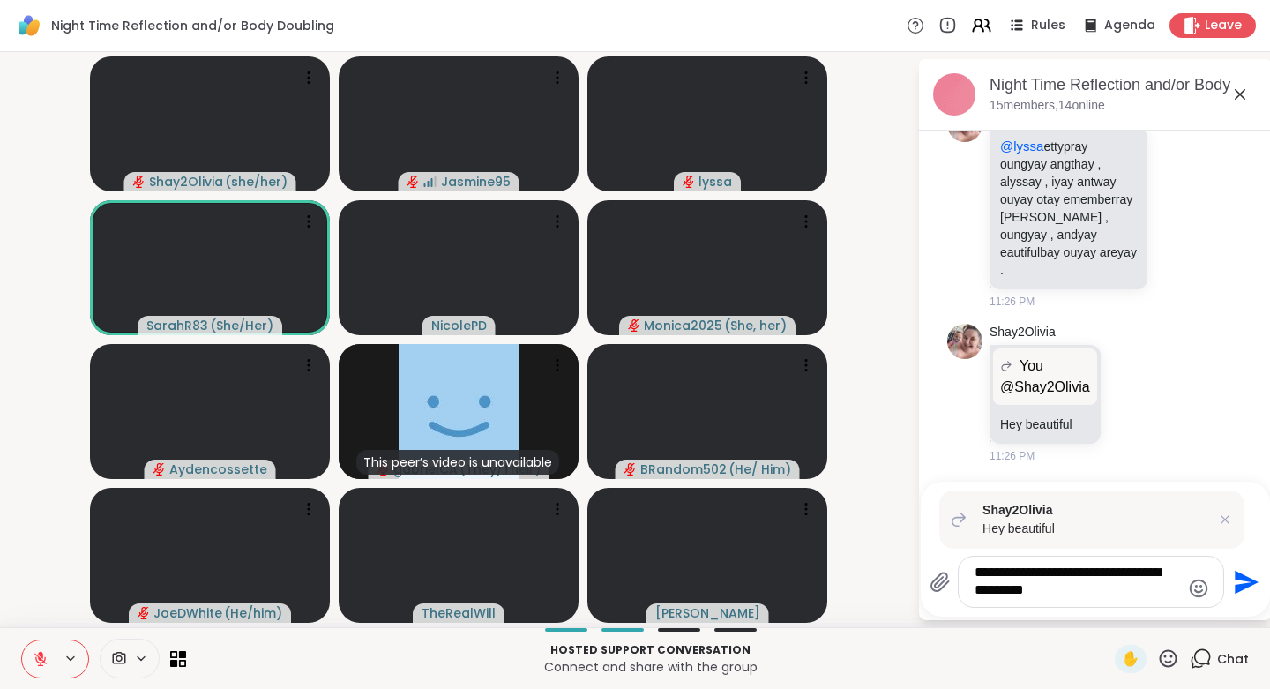
type textarea "**********"
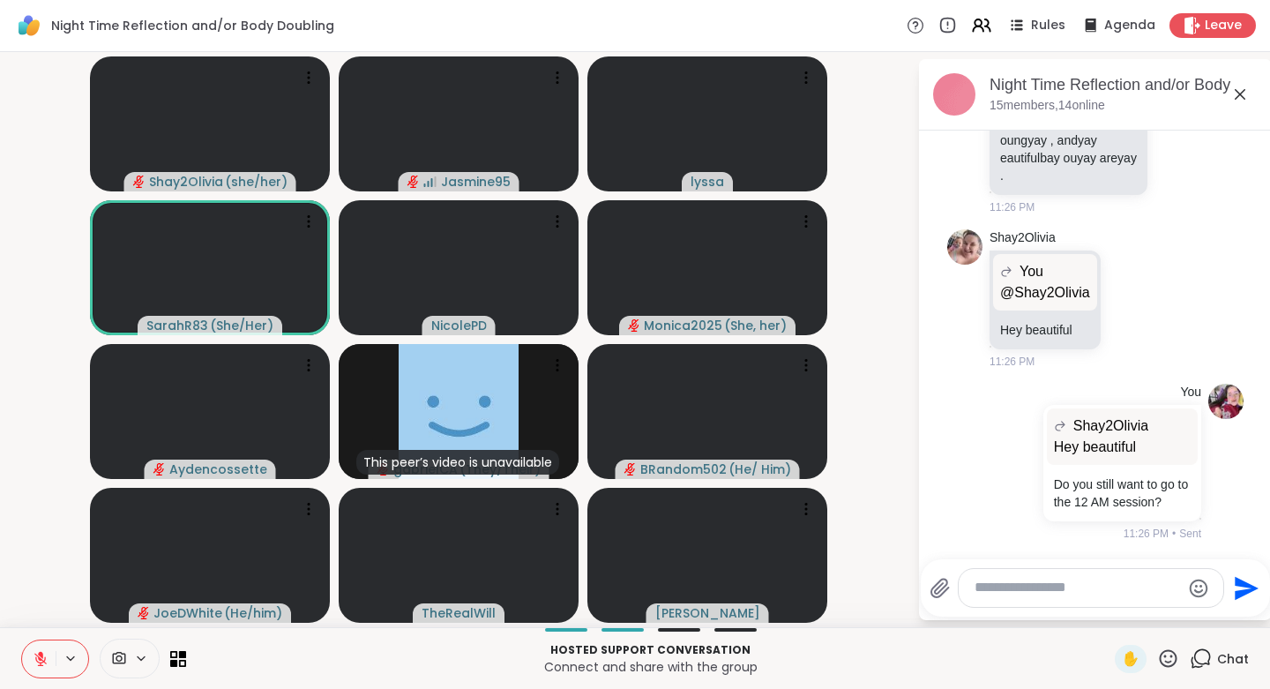
scroll to position [7087, 0]
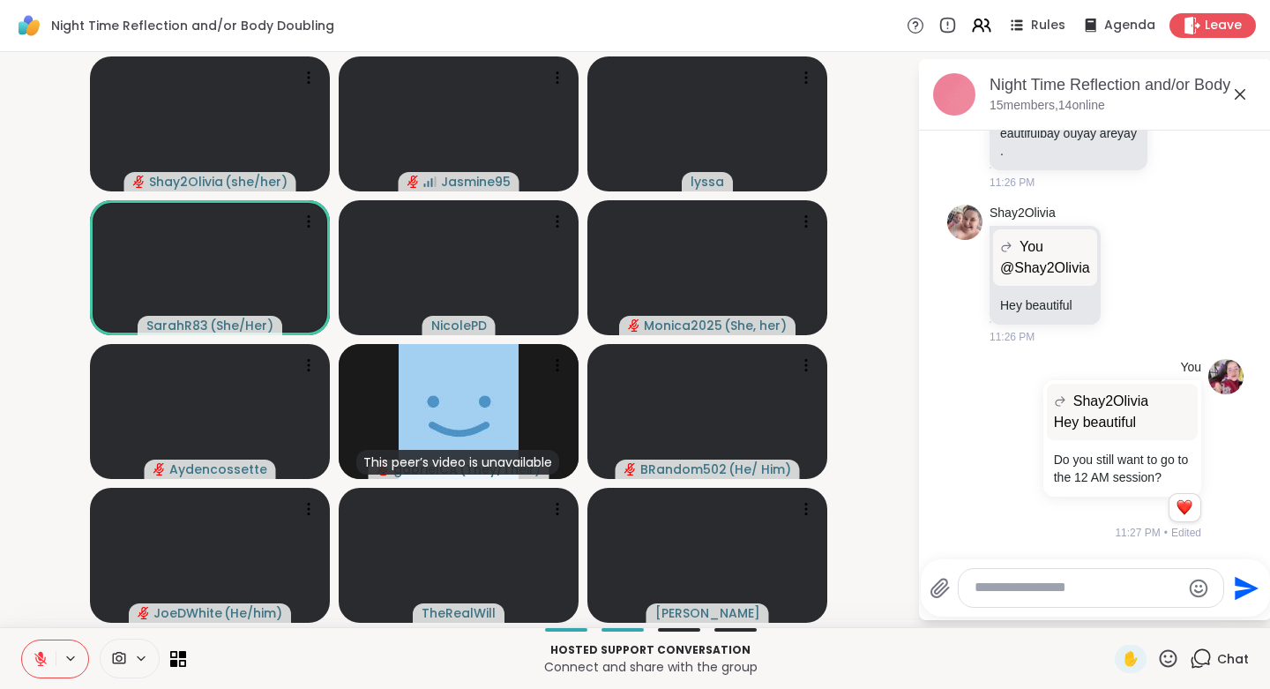
click at [47, 655] on icon at bounding box center [41, 659] width 16 height 16
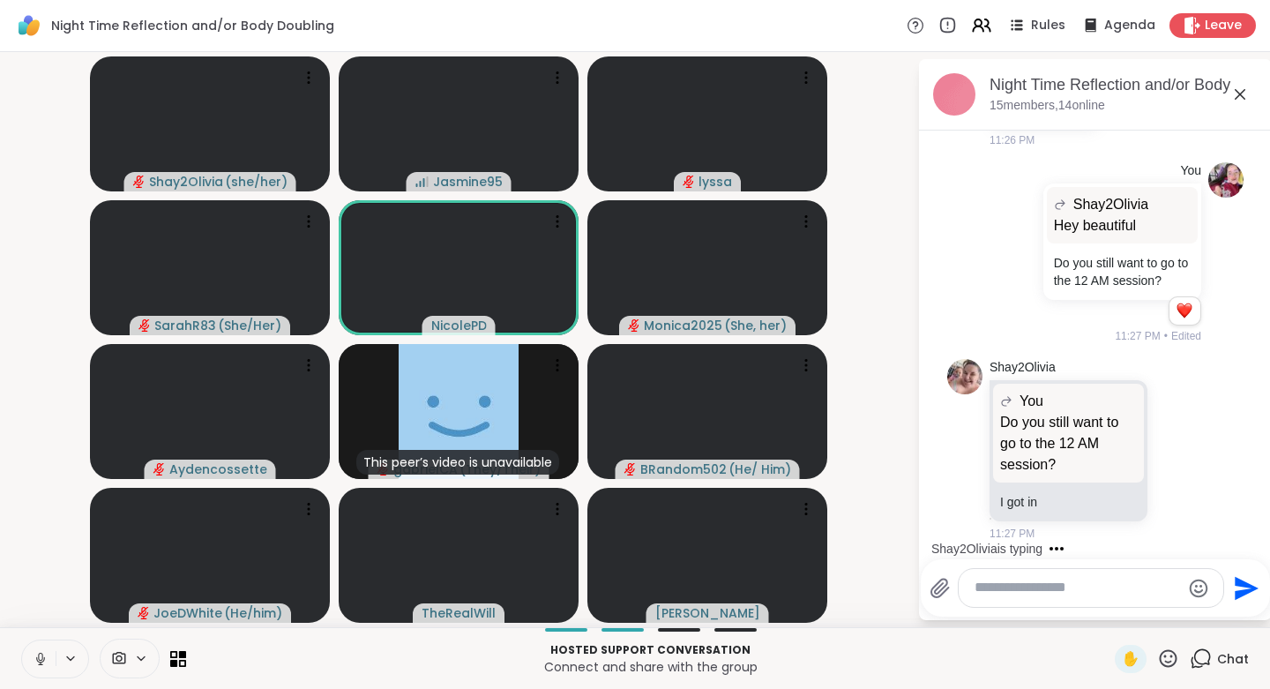
scroll to position [7284, 0]
click at [56, 650] on div at bounding box center [55, 658] width 68 height 39
click at [43, 656] on icon at bounding box center [41, 659] width 16 height 16
click at [1192, 448] on icon at bounding box center [1198, 449] width 12 height 12
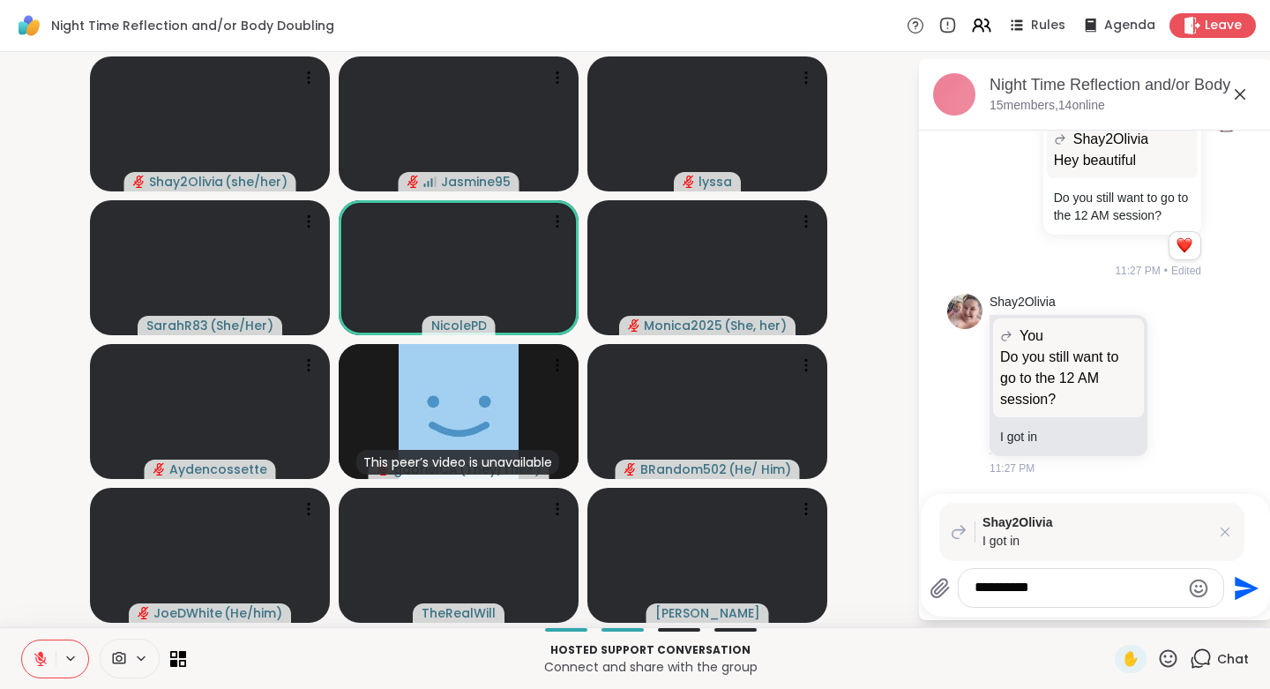
type textarea "**********"
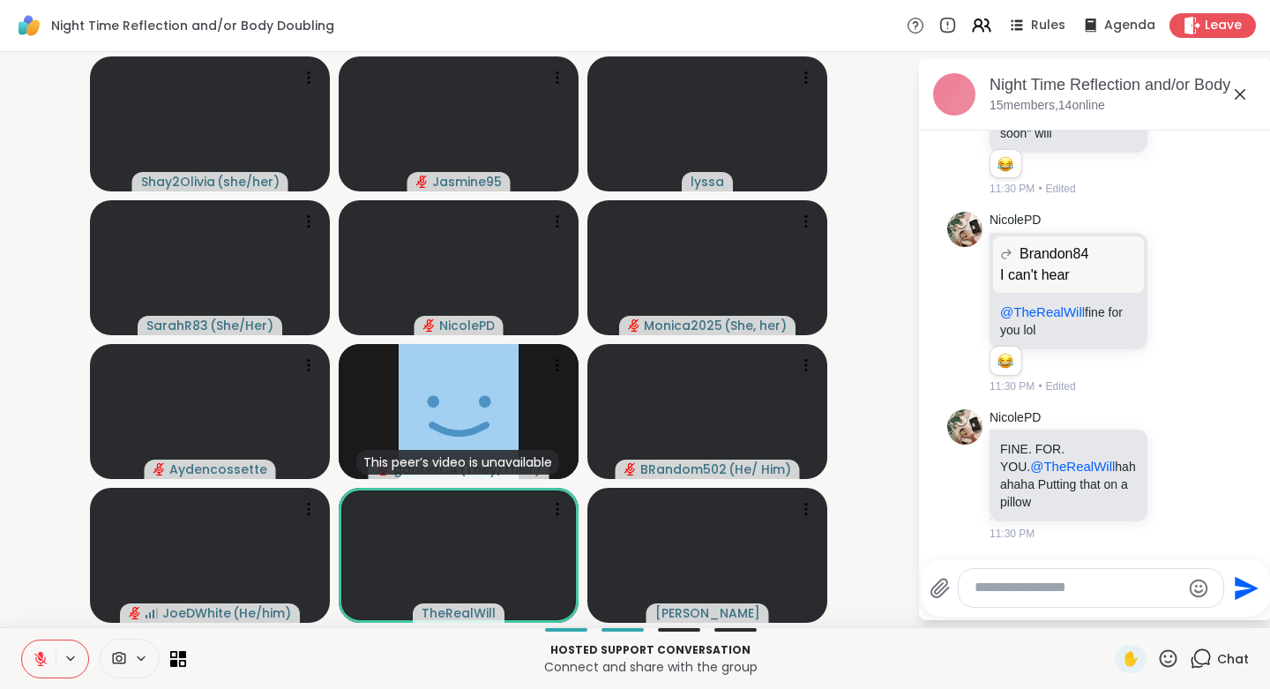
scroll to position [8174, 0]
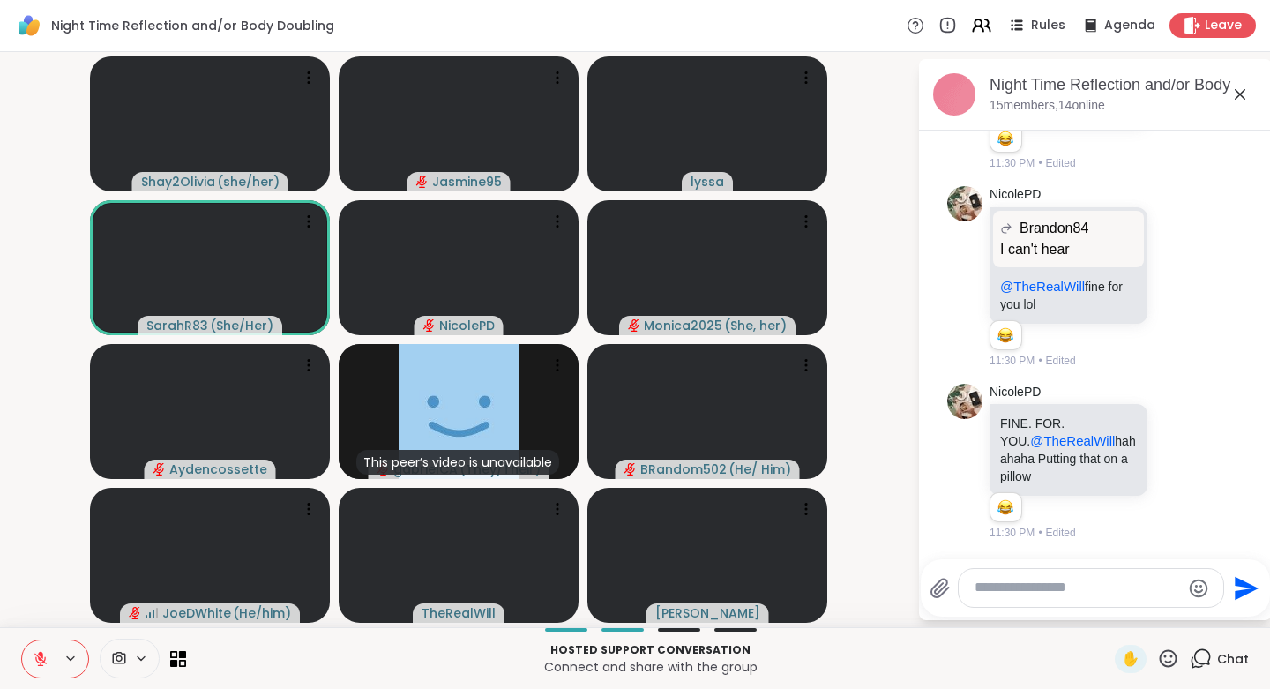
click at [1092, 245] on p "I can't hear" at bounding box center [1068, 249] width 137 height 21
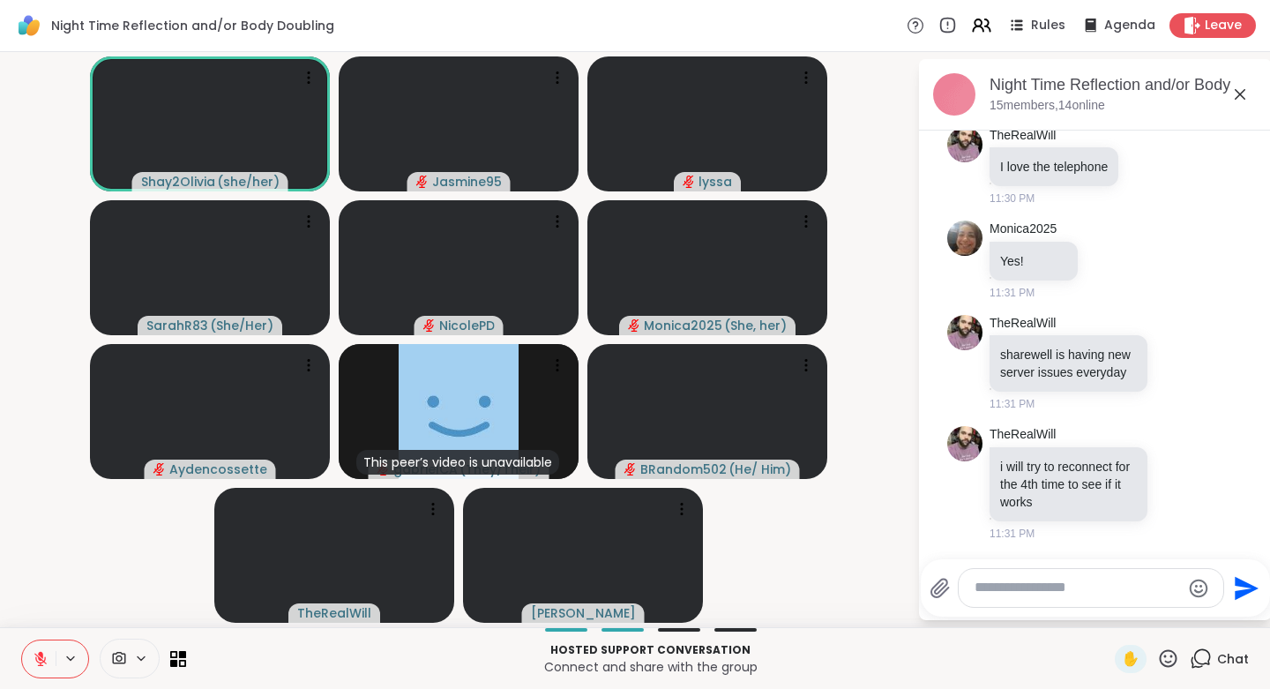
scroll to position [8620, 0]
click at [1190, 25] on div "Leave" at bounding box center [1212, 25] width 86 height 25
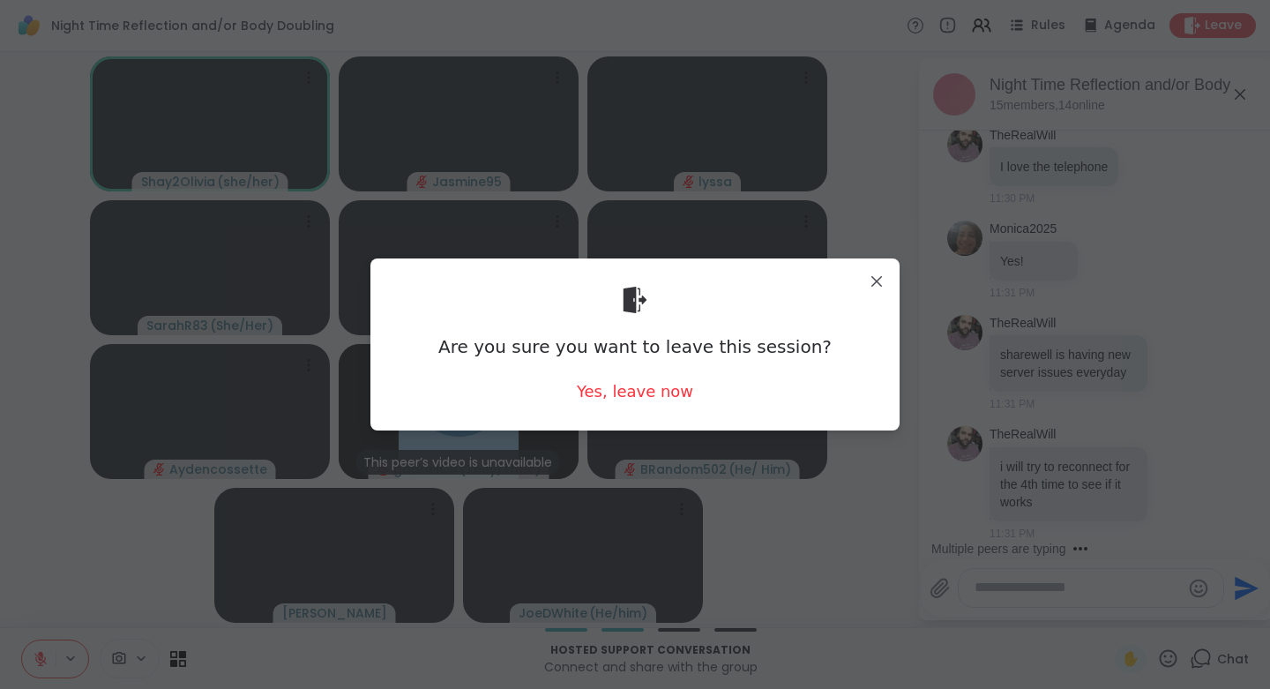
scroll to position [8750, 0]
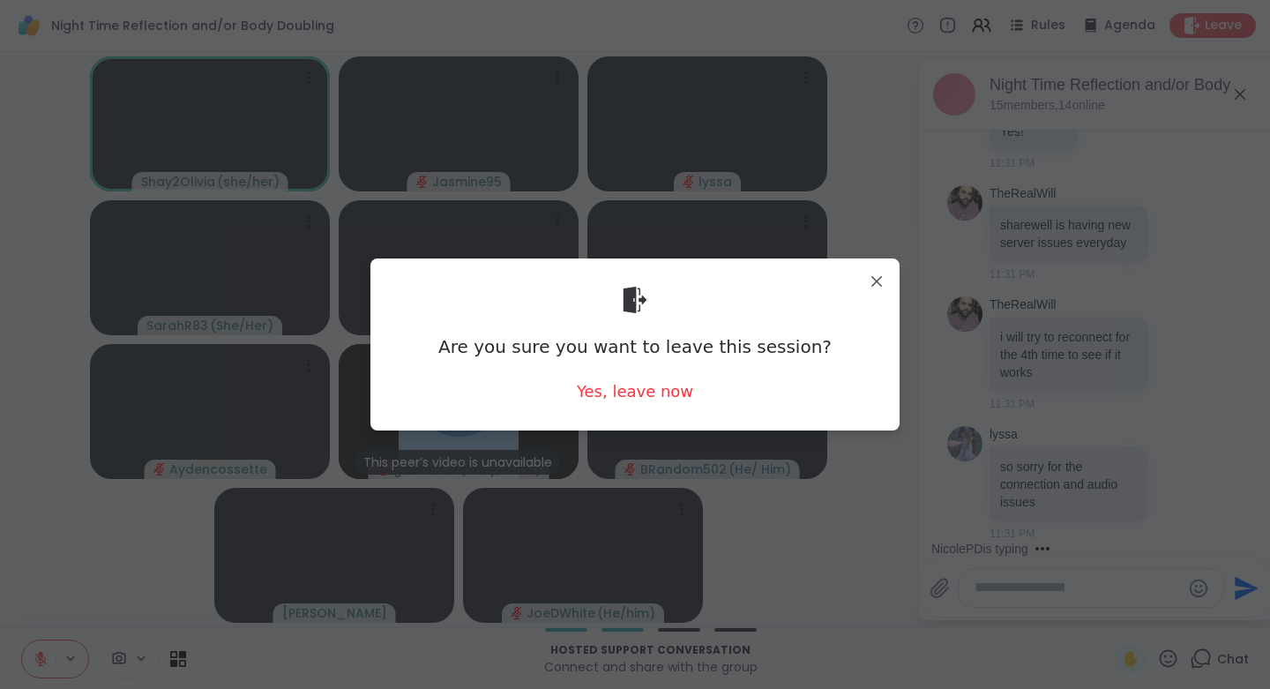
click at [645, 391] on div "Yes, leave now" at bounding box center [635, 391] width 116 height 22
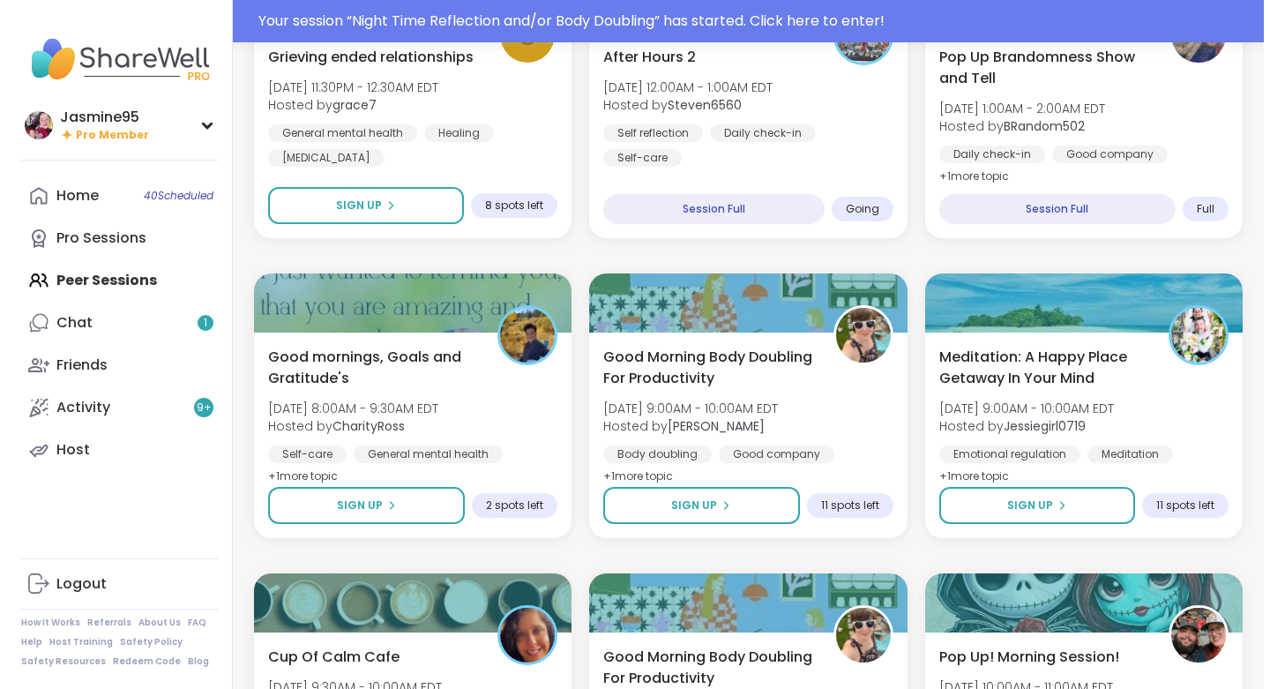
scroll to position [622, 0]
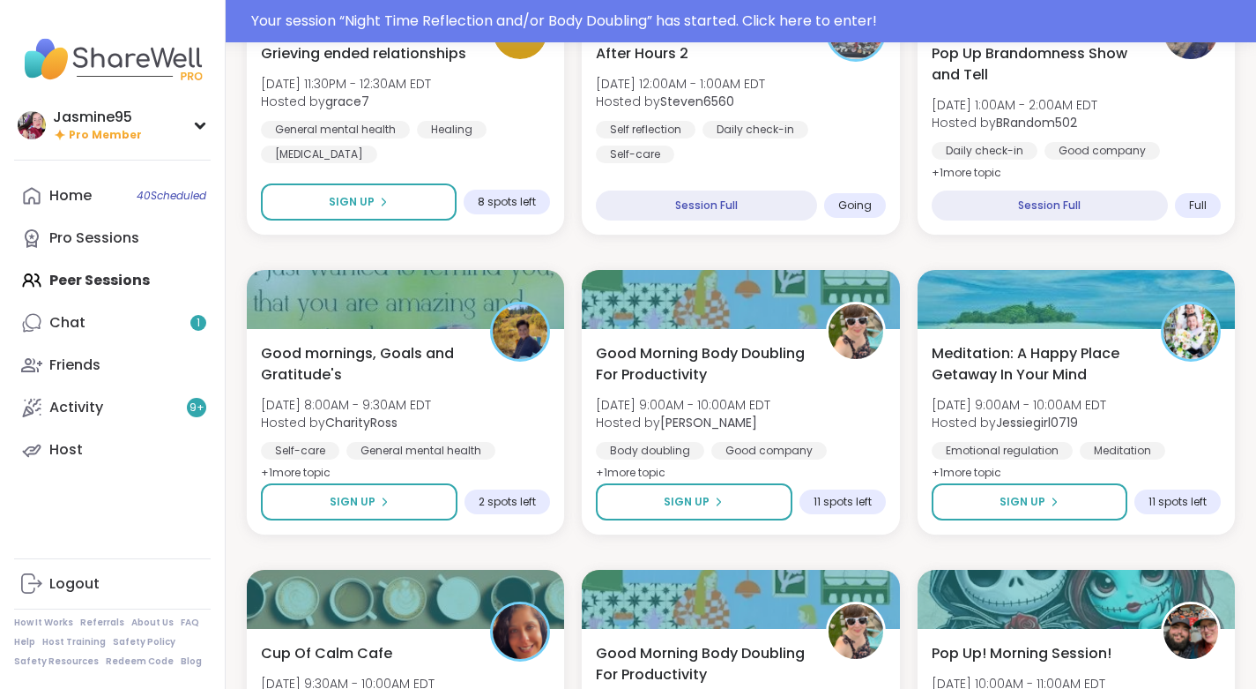
click at [714, 141] on div "Self reflection Daily check-in Self-care" at bounding box center [740, 142] width 289 height 42
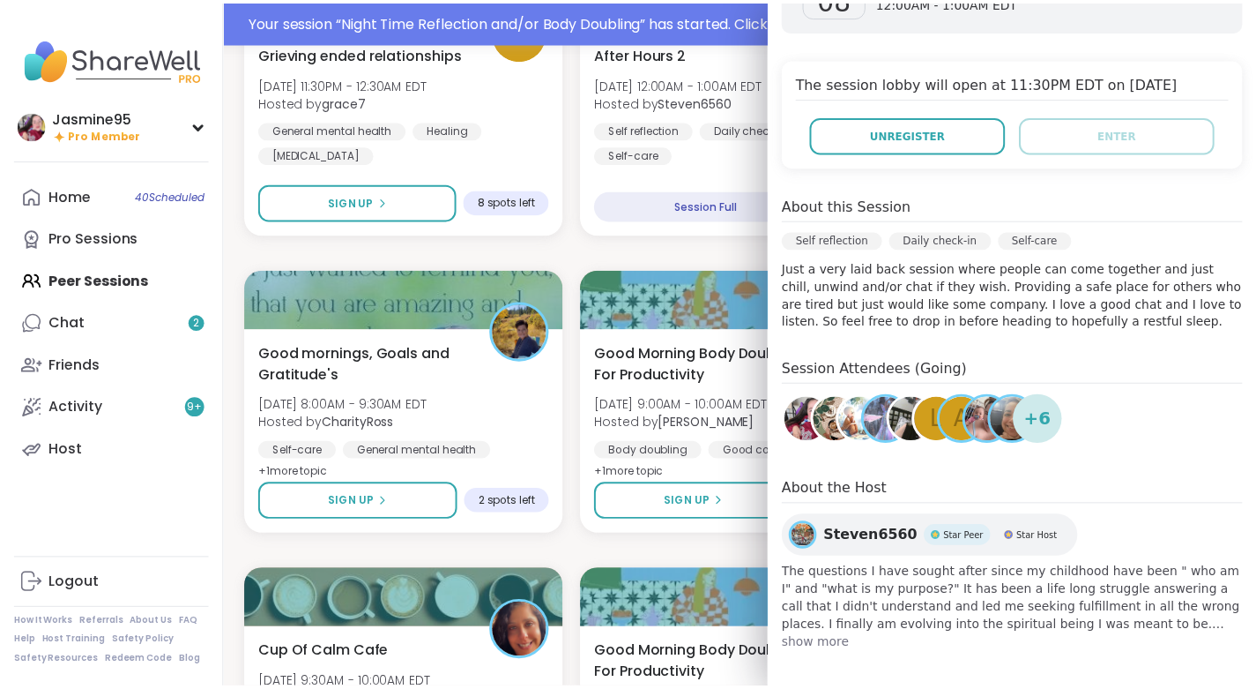
scroll to position [320, 0]
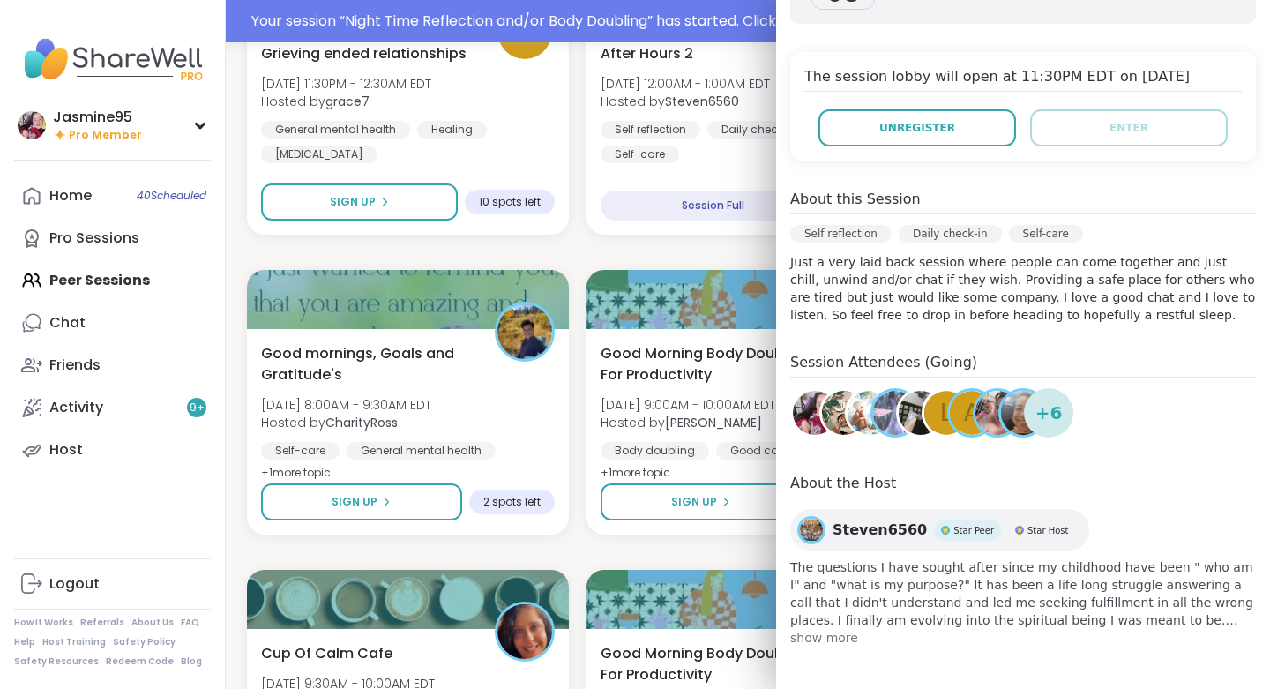
click at [889, 133] on span "Unregister" at bounding box center [917, 128] width 76 height 16
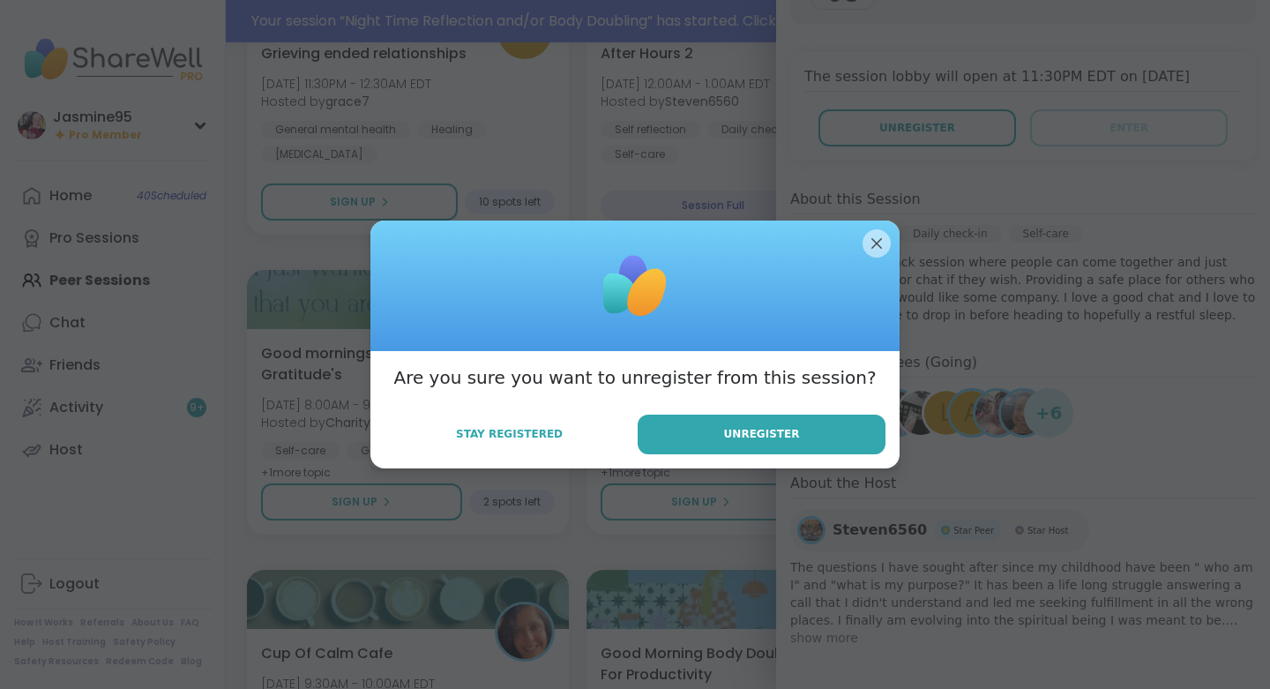
click at [712, 430] on button "Unregister" at bounding box center [761, 434] width 248 height 40
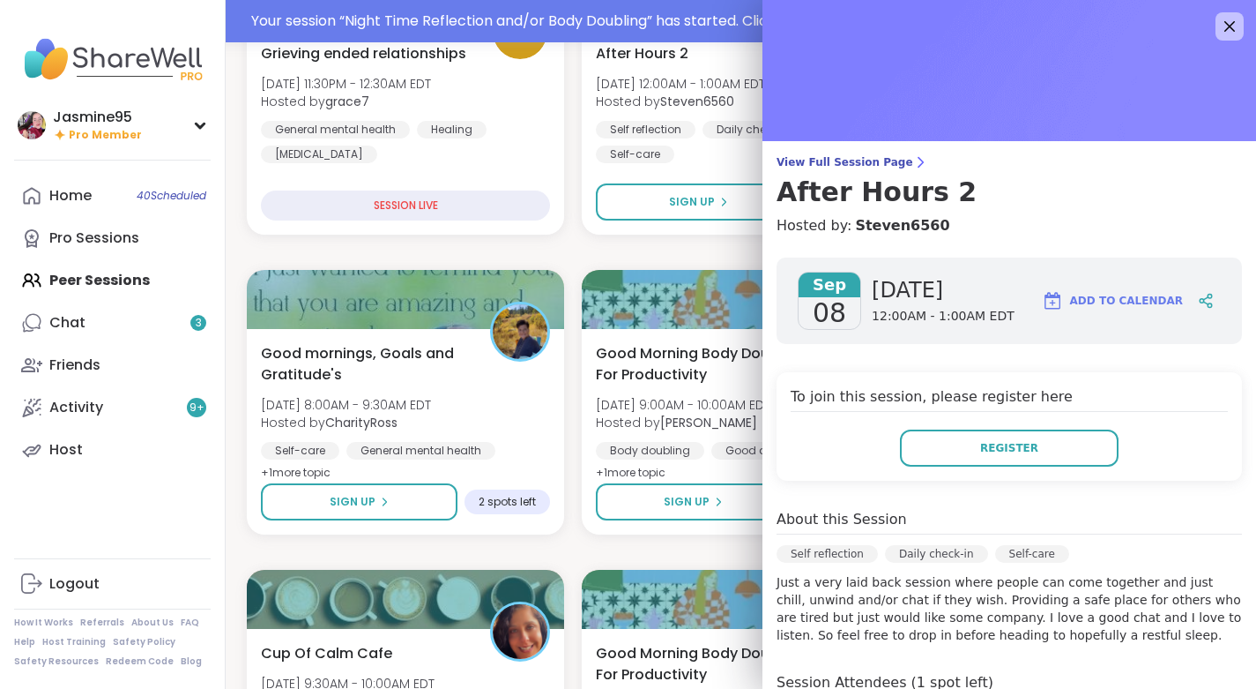
scroll to position [579, 0]
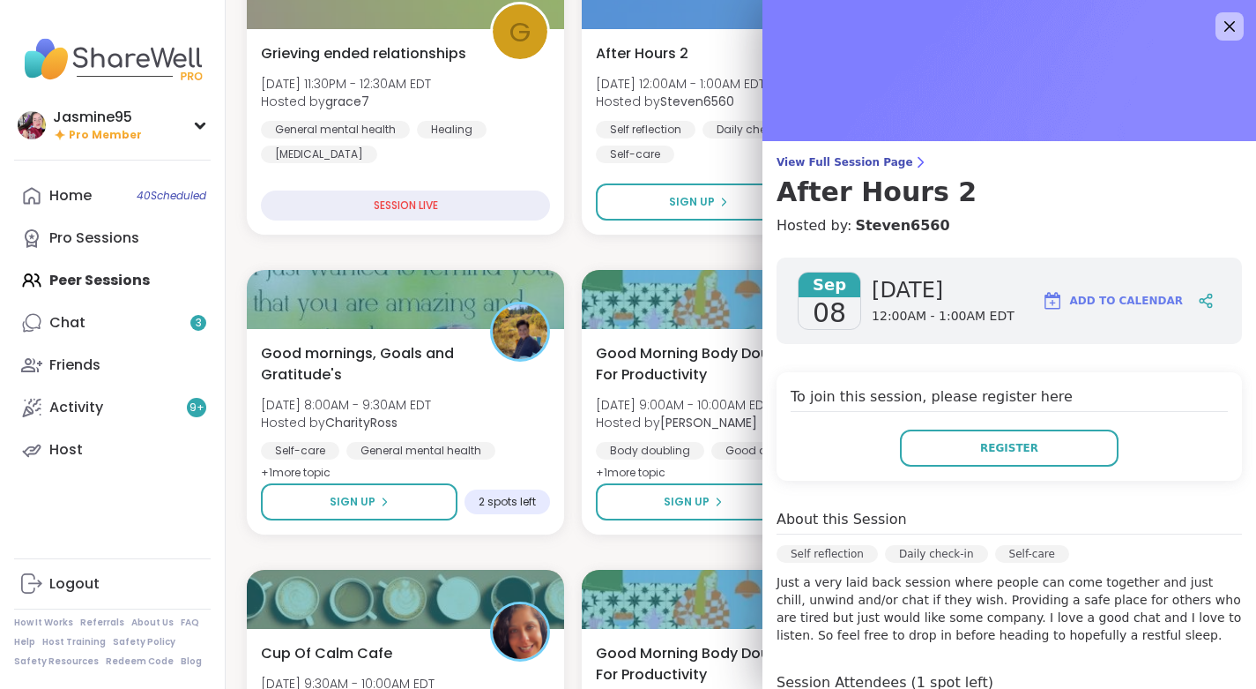
click at [1223, 25] on icon at bounding box center [1229, 26] width 21 height 21
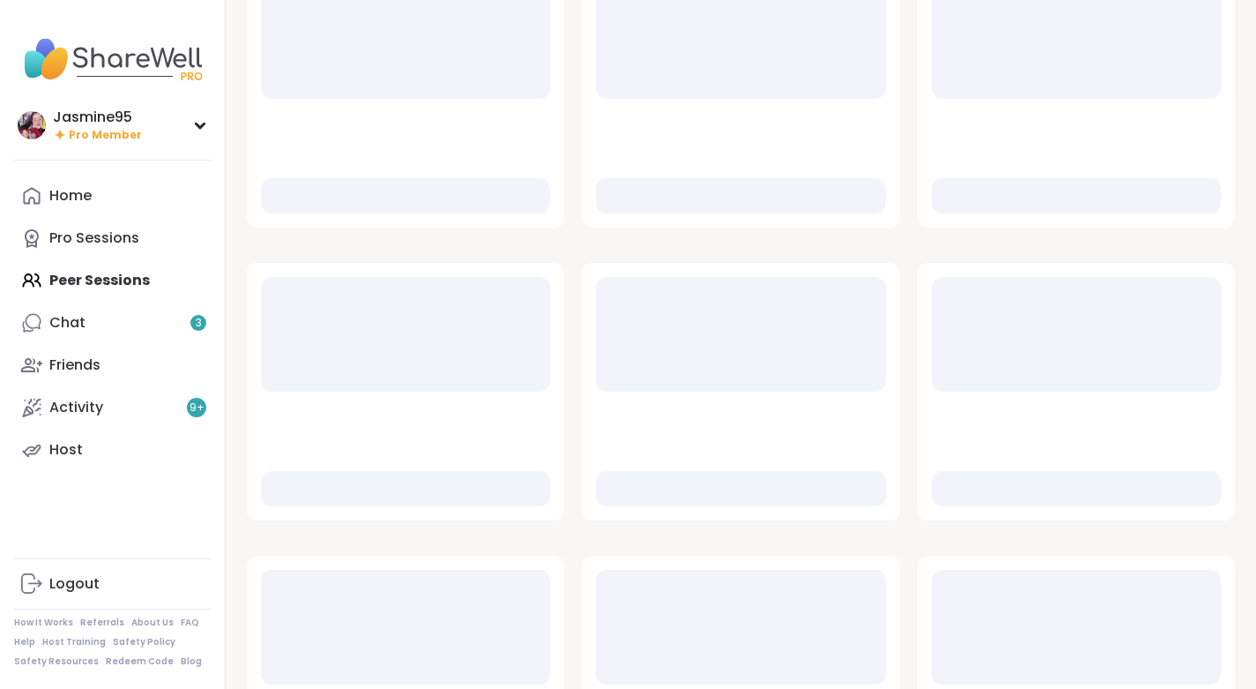
scroll to position [579, 0]
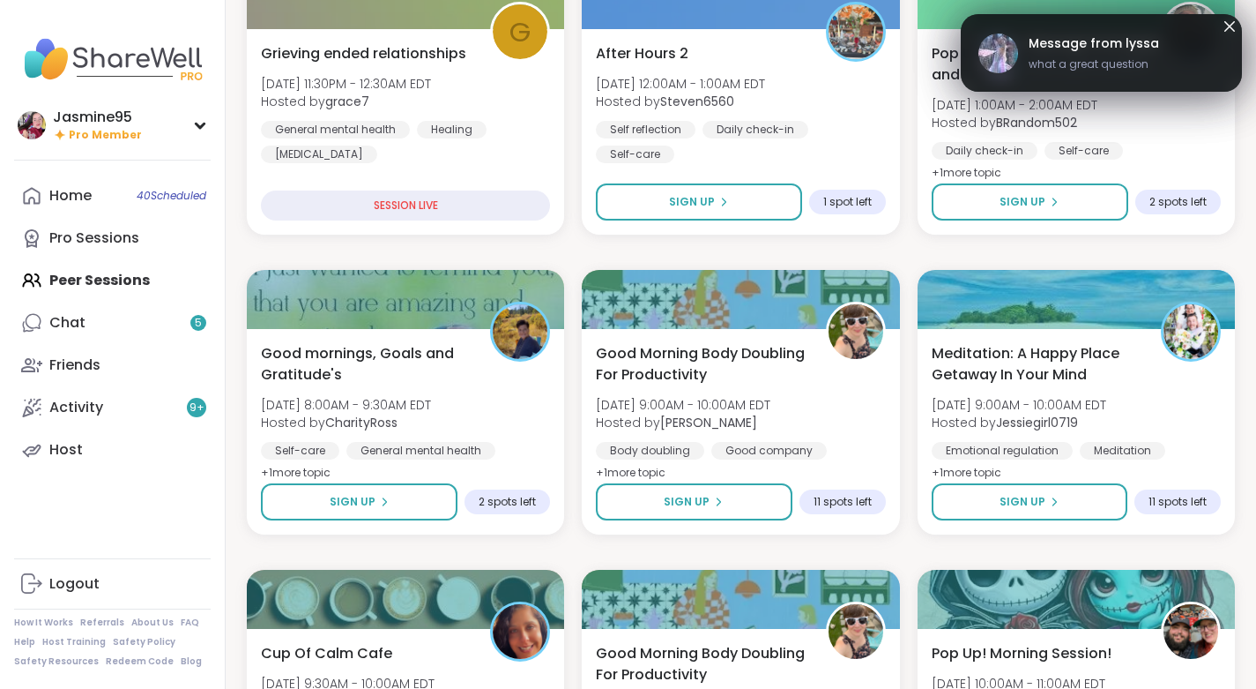
click at [184, 314] on link "Chat 5" at bounding box center [112, 323] width 197 height 42
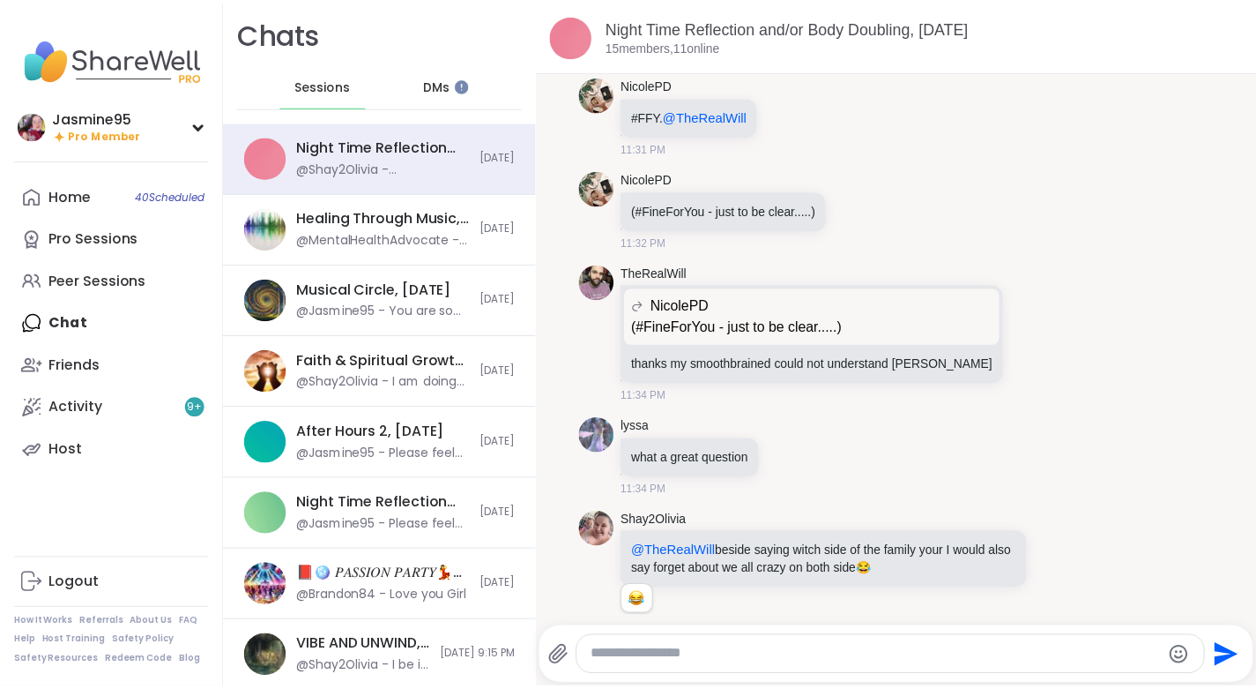
scroll to position [7038, 0]
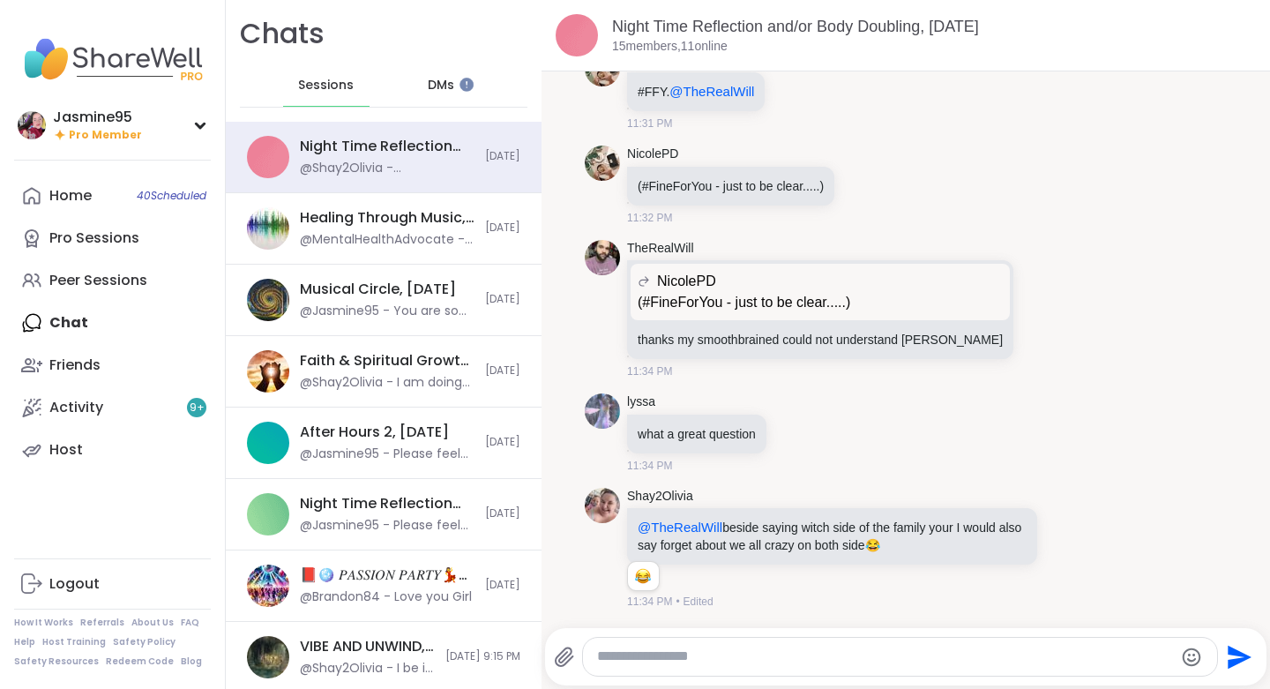
click at [121, 285] on div "Peer Sessions" at bounding box center [98, 280] width 98 height 19
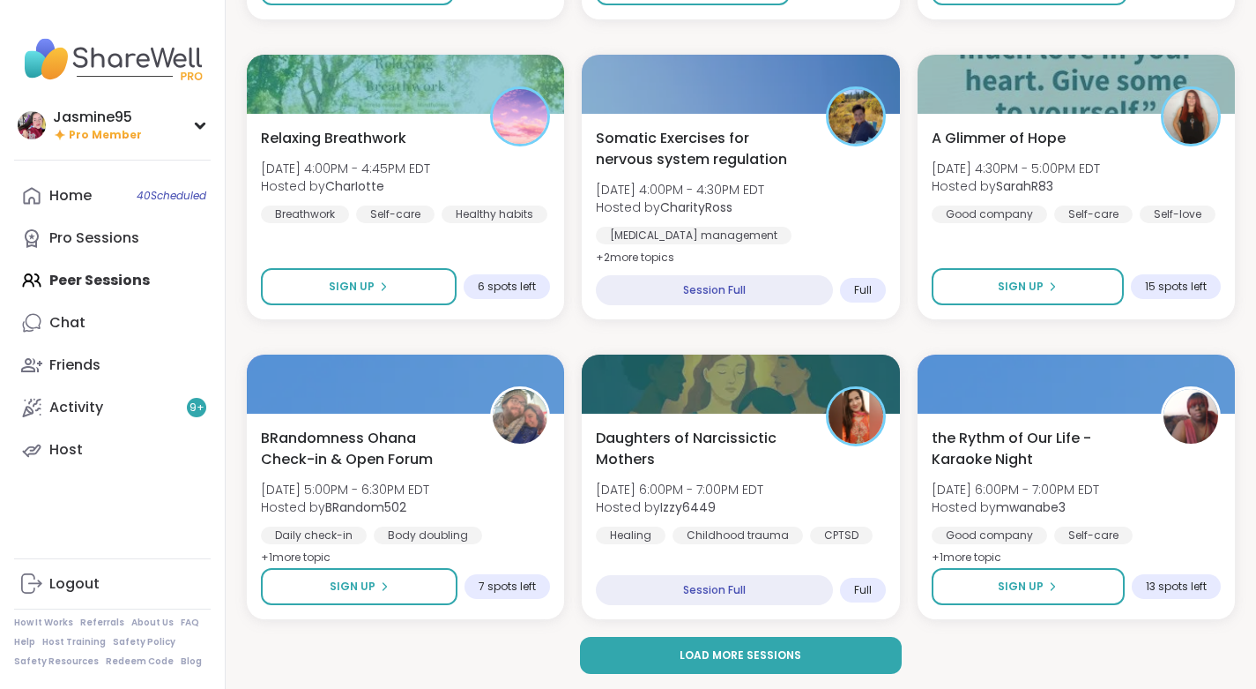
scroll to position [2895, 0]
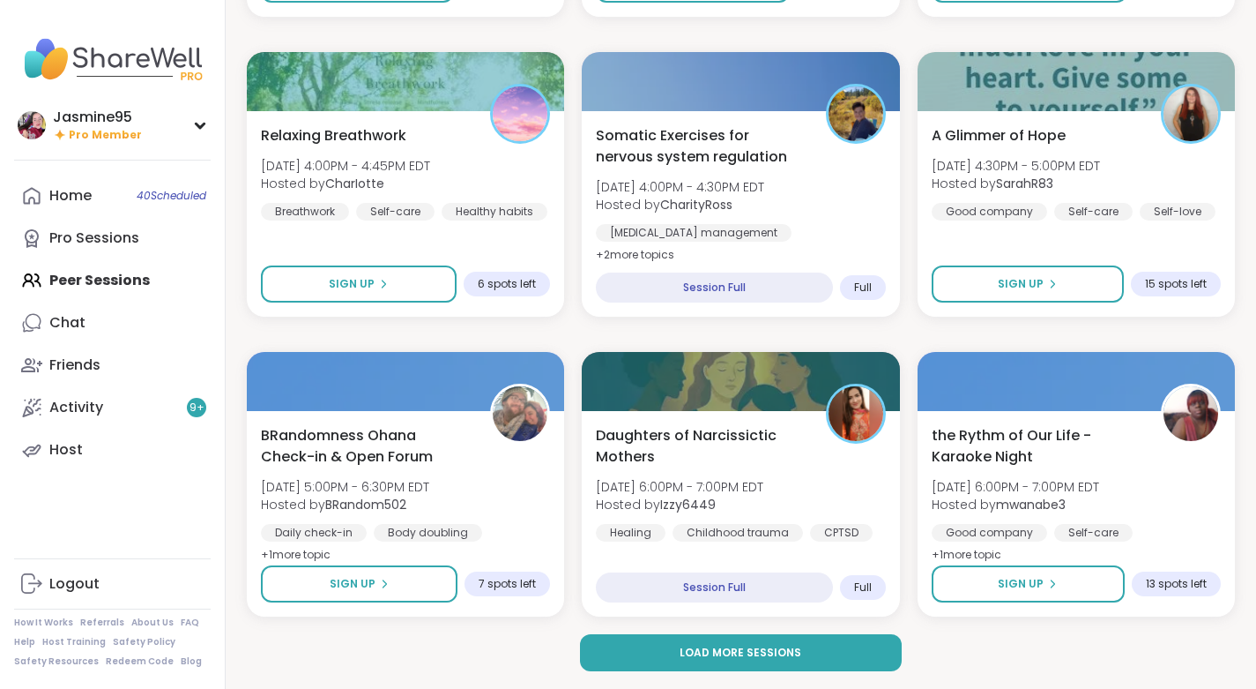
click at [872, 645] on button "Load more sessions" at bounding box center [741, 652] width 323 height 37
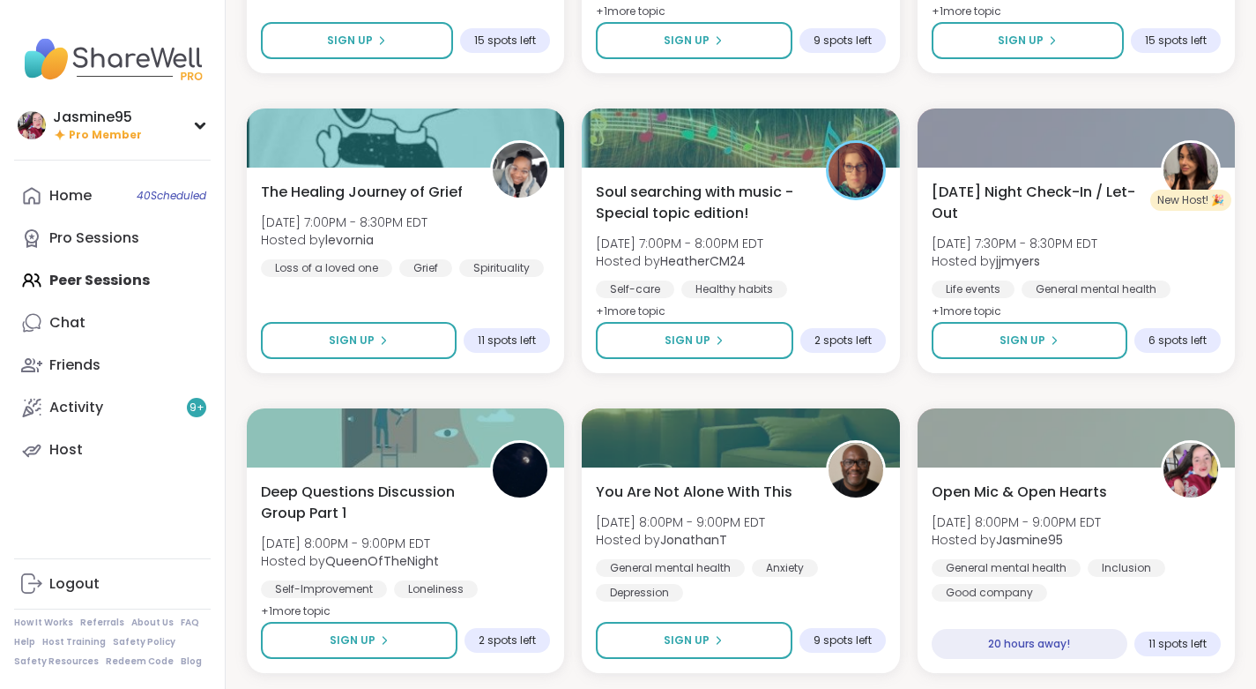
scroll to position [3738, 0]
click at [745, 342] on button "Sign Up" at bounding box center [694, 340] width 197 height 37
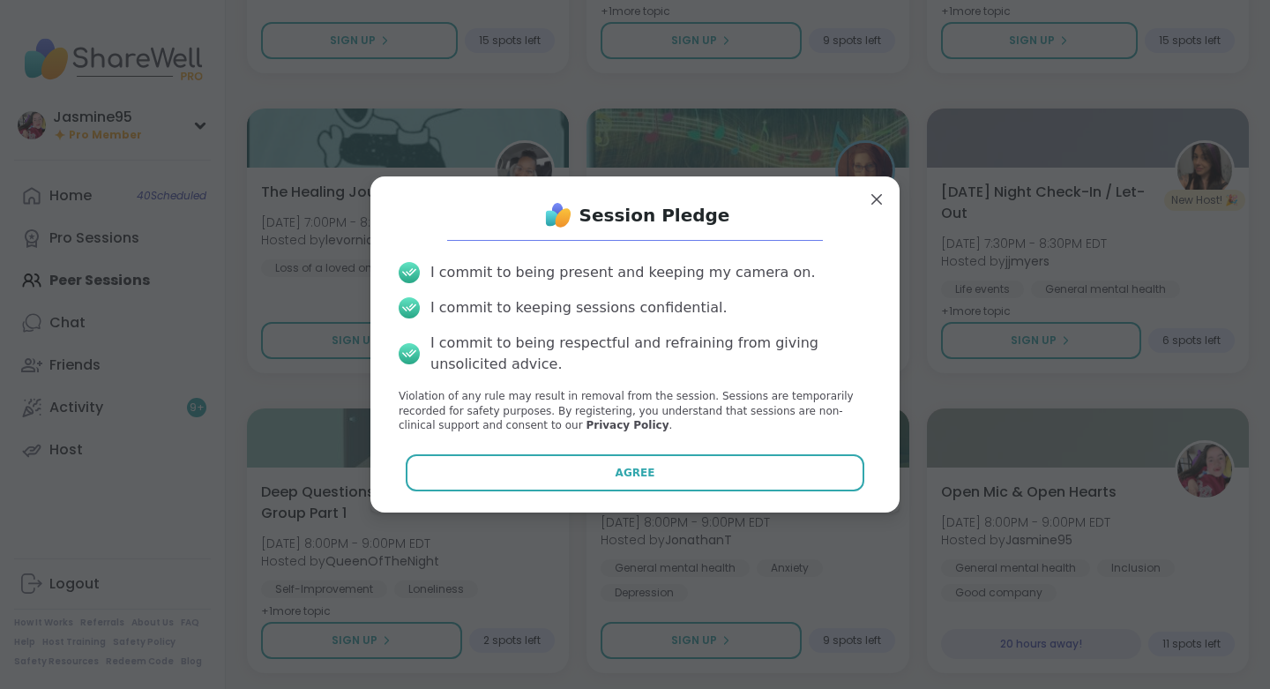
click at [700, 473] on button "Agree" at bounding box center [635, 472] width 459 height 37
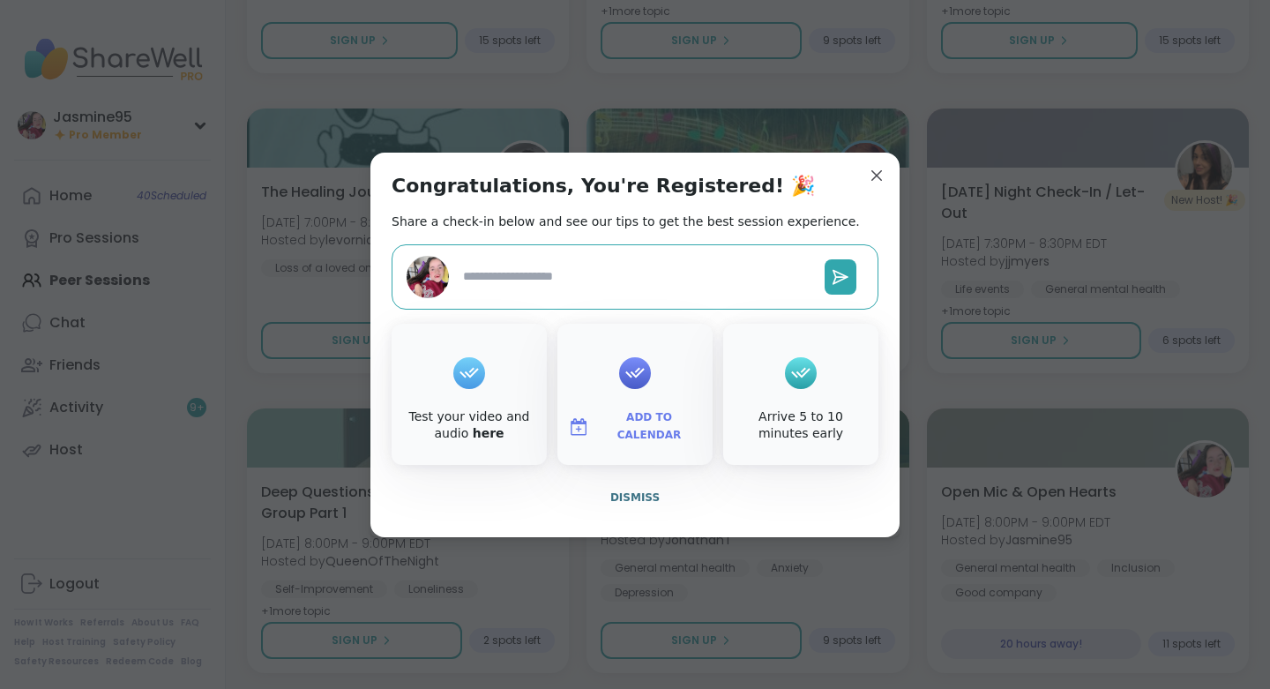
type textarea "*"
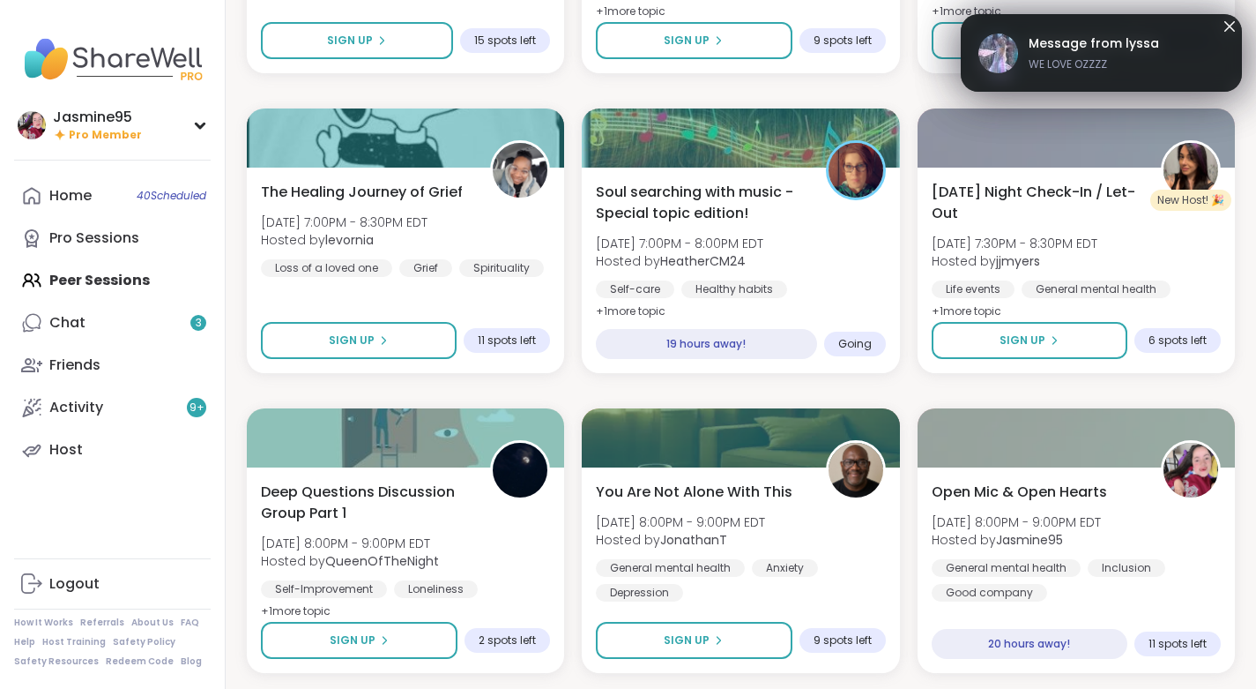
click at [78, 322] on div "Chat 3" at bounding box center [67, 322] width 36 height 19
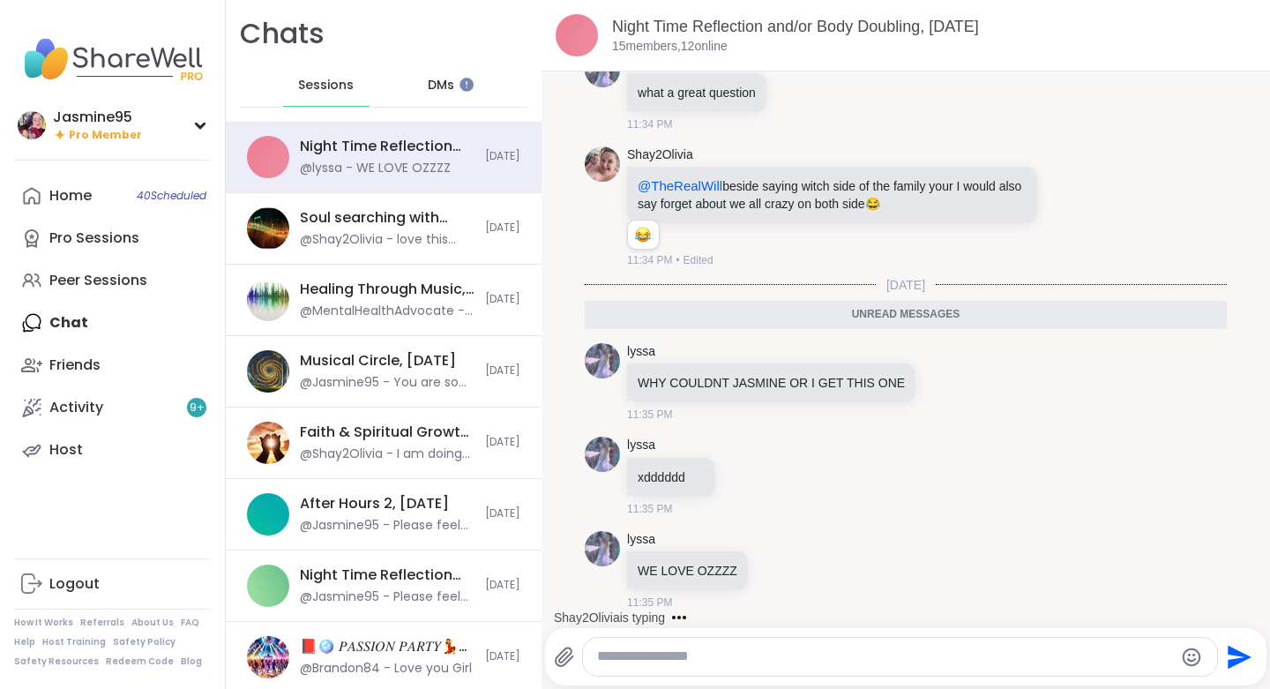
click at [472, 225] on div "Soul searching with music -Special topic edition! , Sep 08 @Shay2Olivia - love …" at bounding box center [384, 228] width 316 height 71
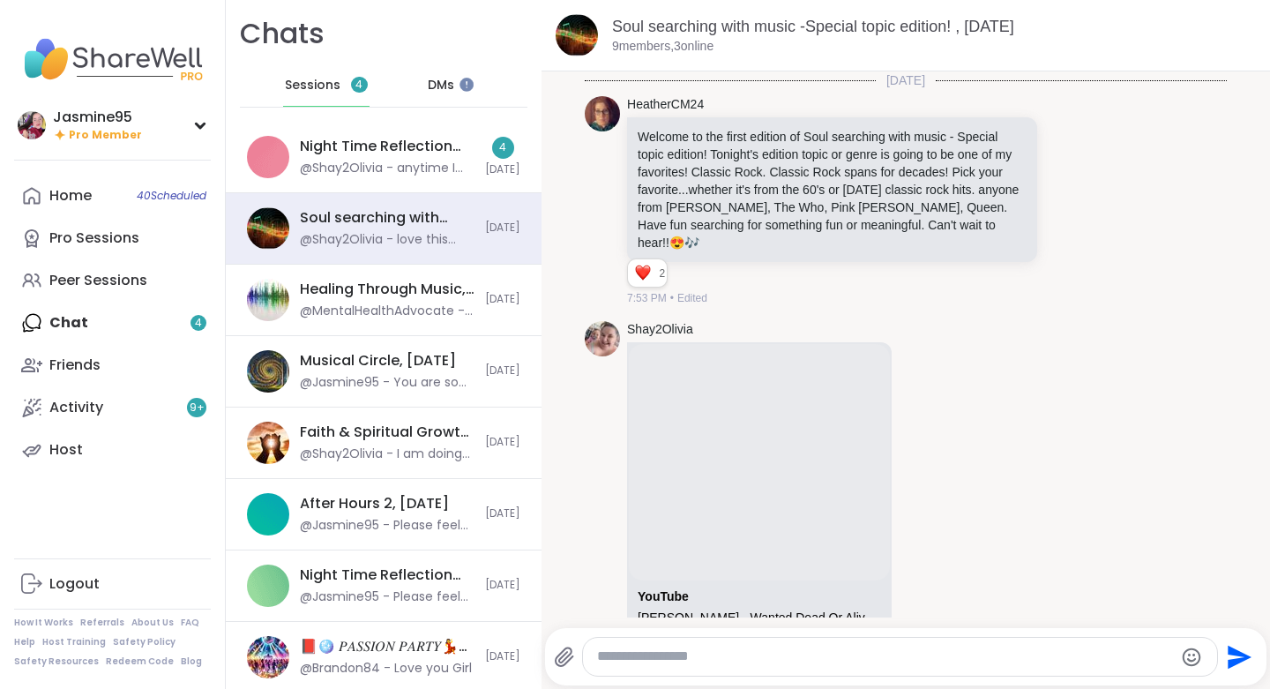
click at [488, 171] on span "[DATE]" at bounding box center [502, 169] width 35 height 15
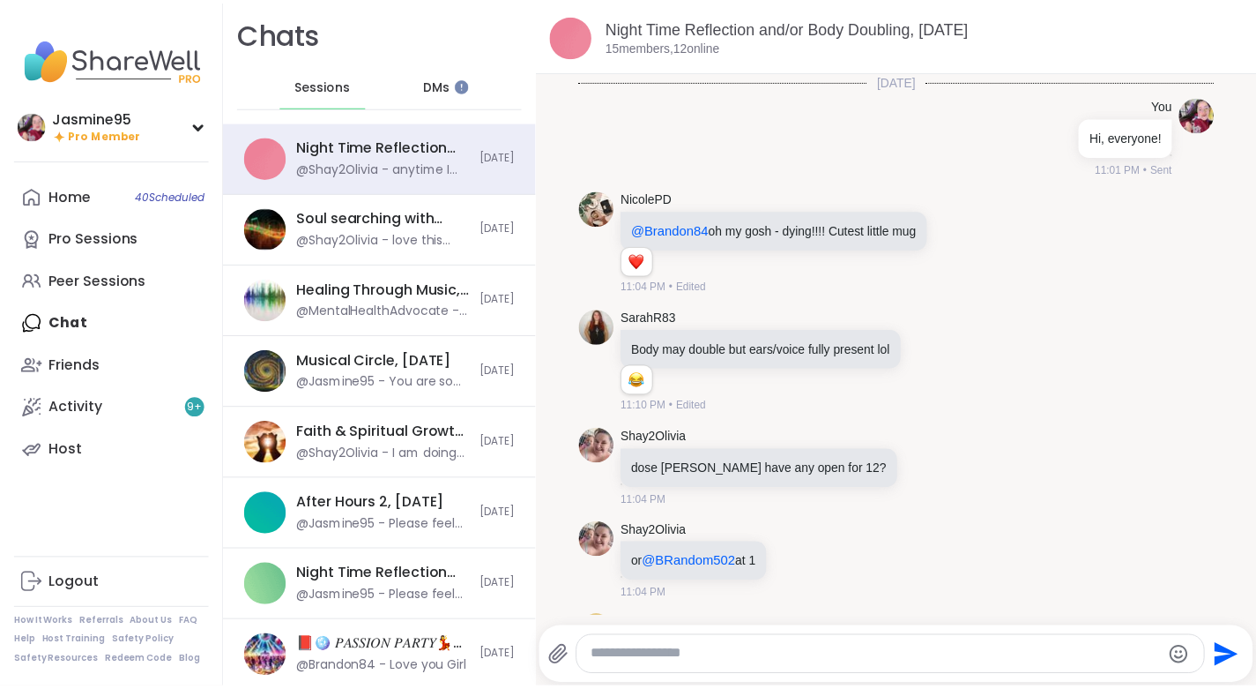
scroll to position [7679, 0]
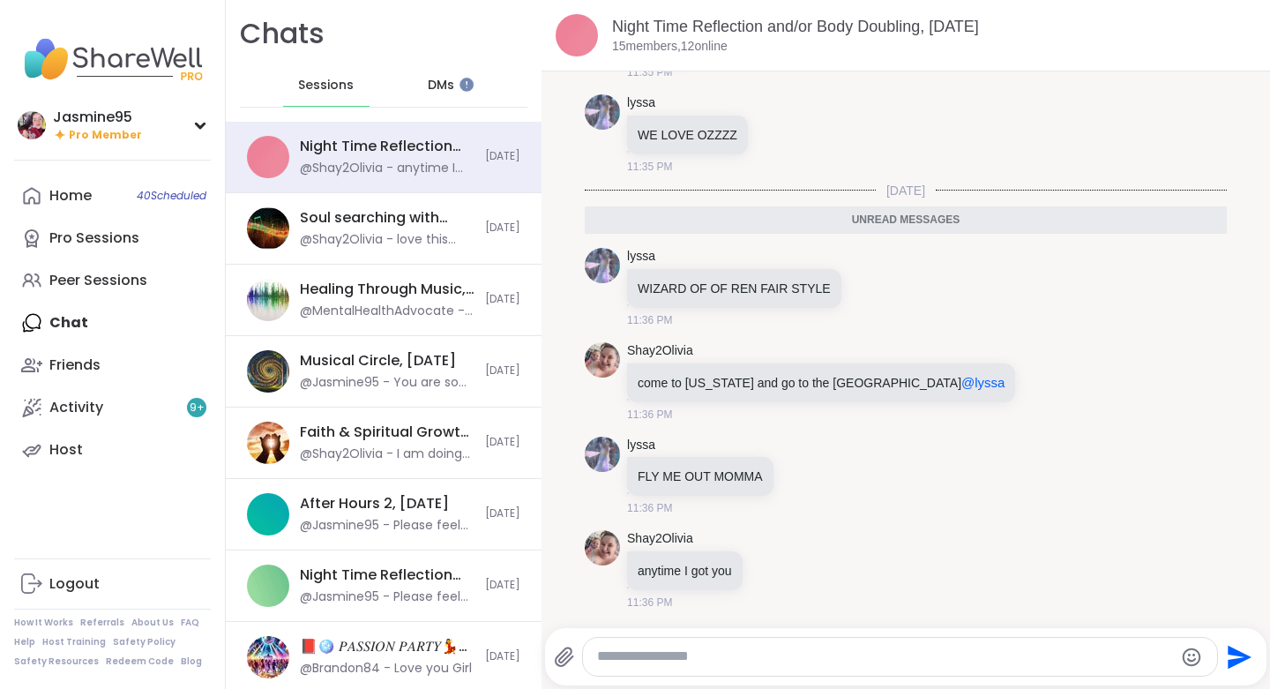
click at [189, 279] on link "Peer Sessions" at bounding box center [112, 280] width 197 height 42
